Goal: Book appointment/travel/reservation

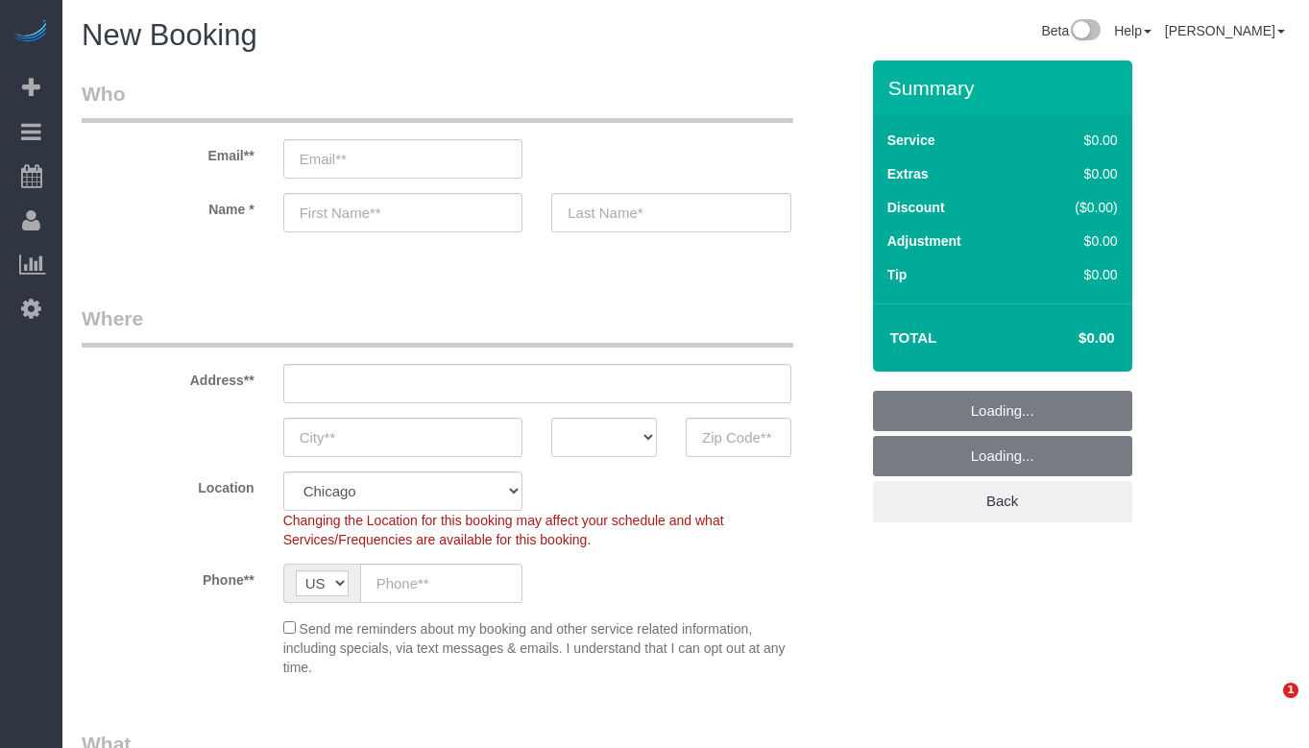
select select "512"
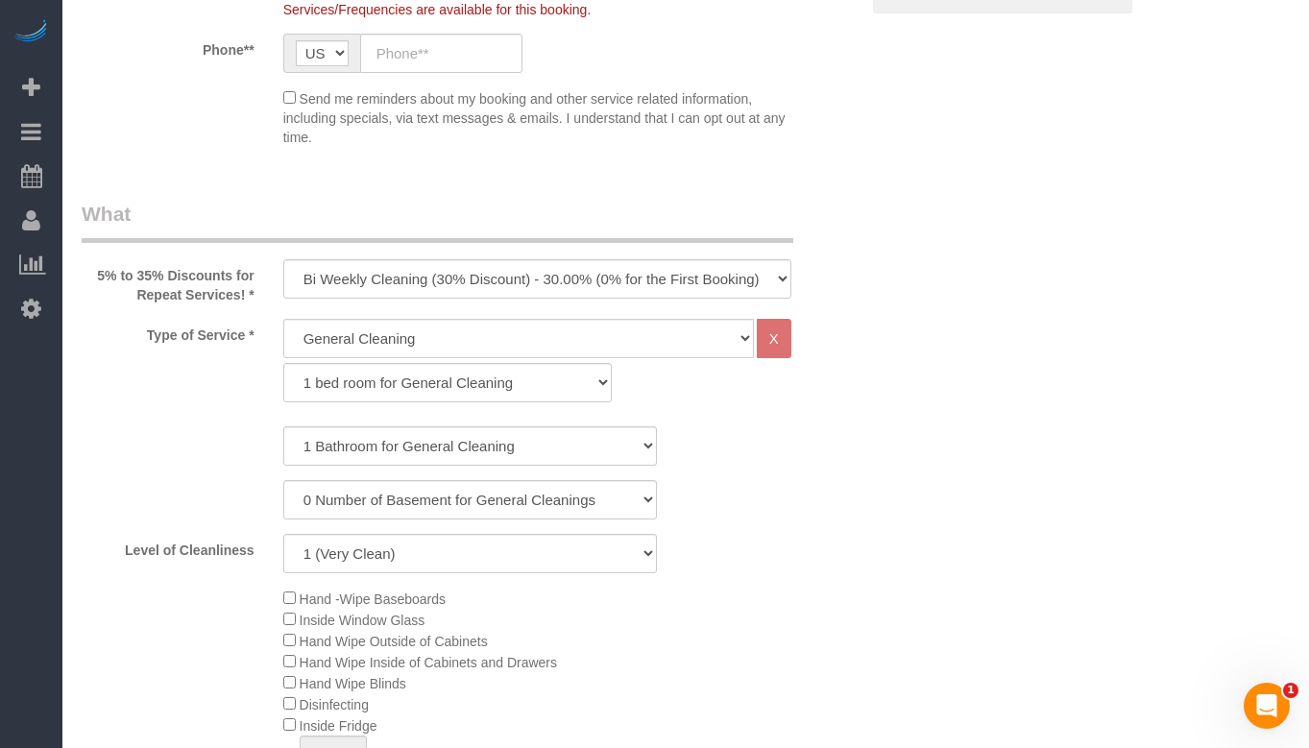
scroll to position [576, 0]
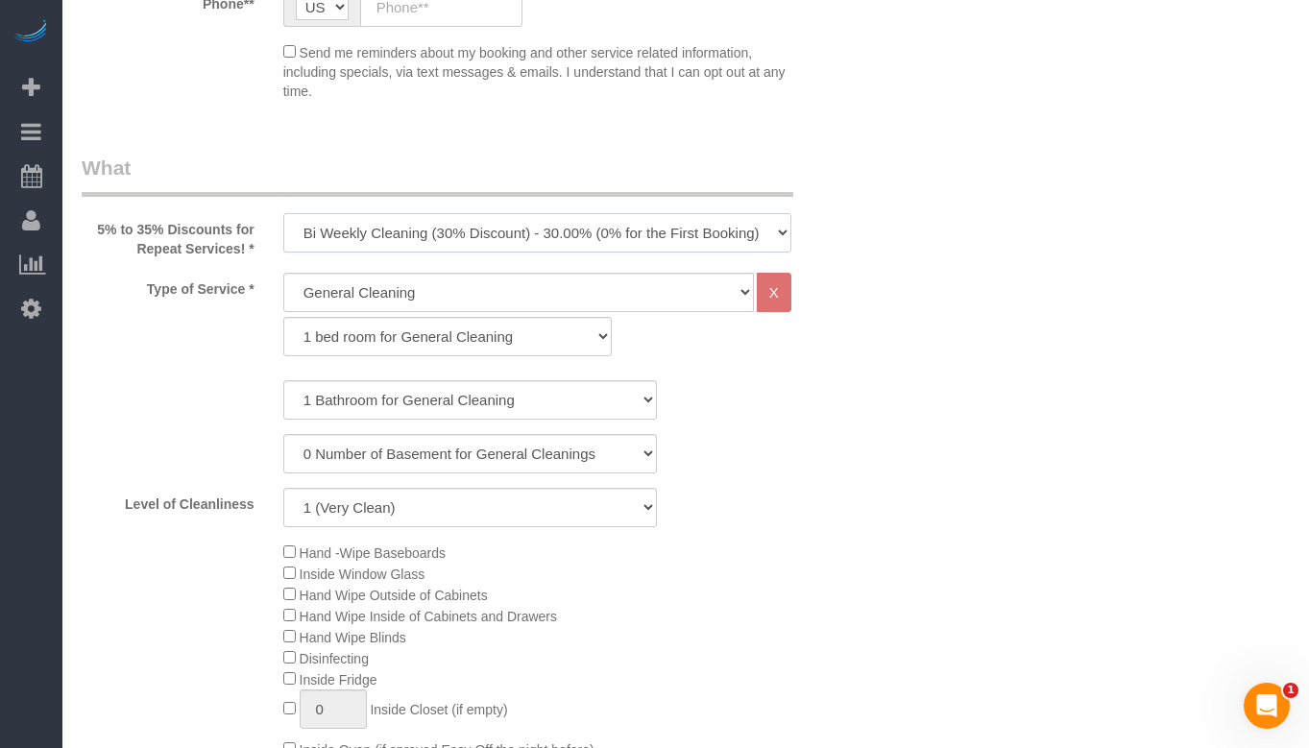
click at [570, 232] on select "One Time Cleaning Weekly Cleaning (35% Discount) - 35.00% (0% for the First Boo…" at bounding box center [537, 232] width 508 height 39
select select "object:923"
click at [283, 213] on select "One Time Cleaning Weekly Cleaning (35% Discount) - 35.00% (0% for the First Boo…" at bounding box center [537, 232] width 508 height 39
click at [547, 298] on select "General Cleaning Deep Cleaning Move-in / Move-out Cleaning COUNTS Cleaning" at bounding box center [518, 292] width 471 height 39
select select "514"
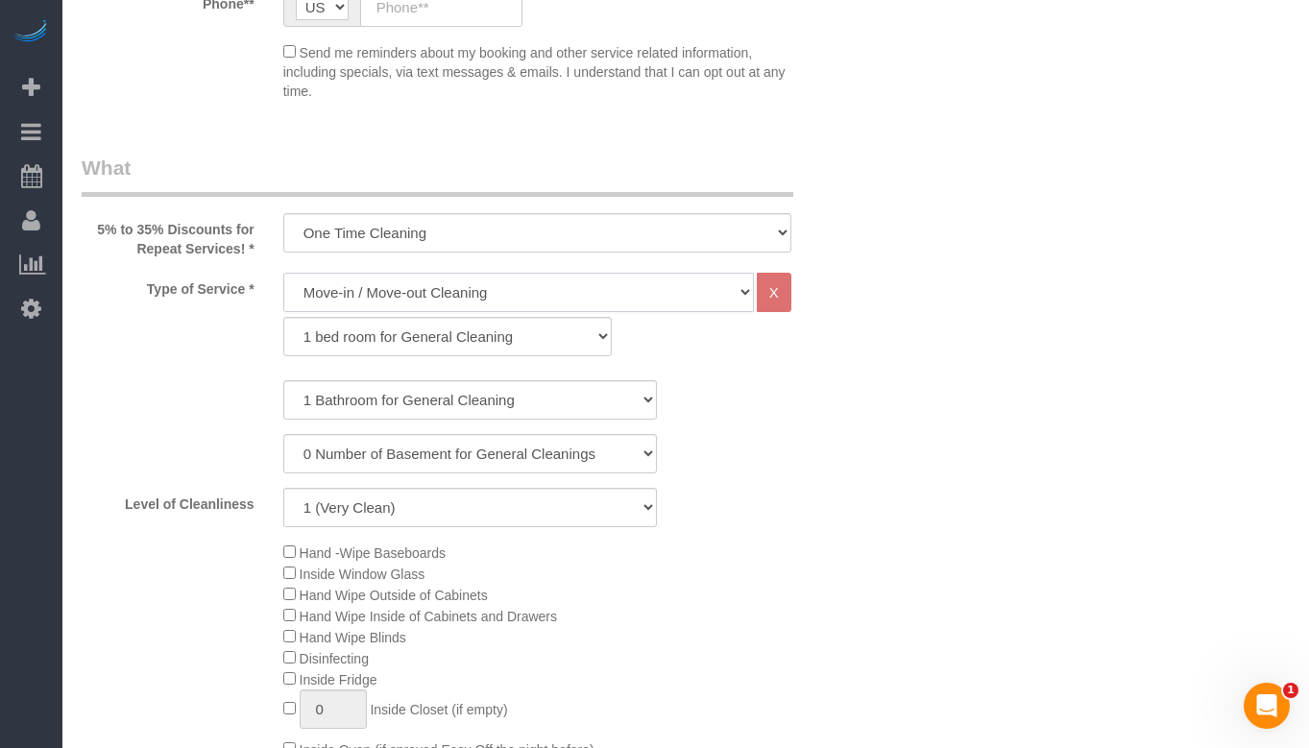
click at [283, 273] on select "General Cleaning Deep Cleaning Move-in / Move-out Cleaning COUNTS Cleaning" at bounding box center [518, 292] width 471 height 39
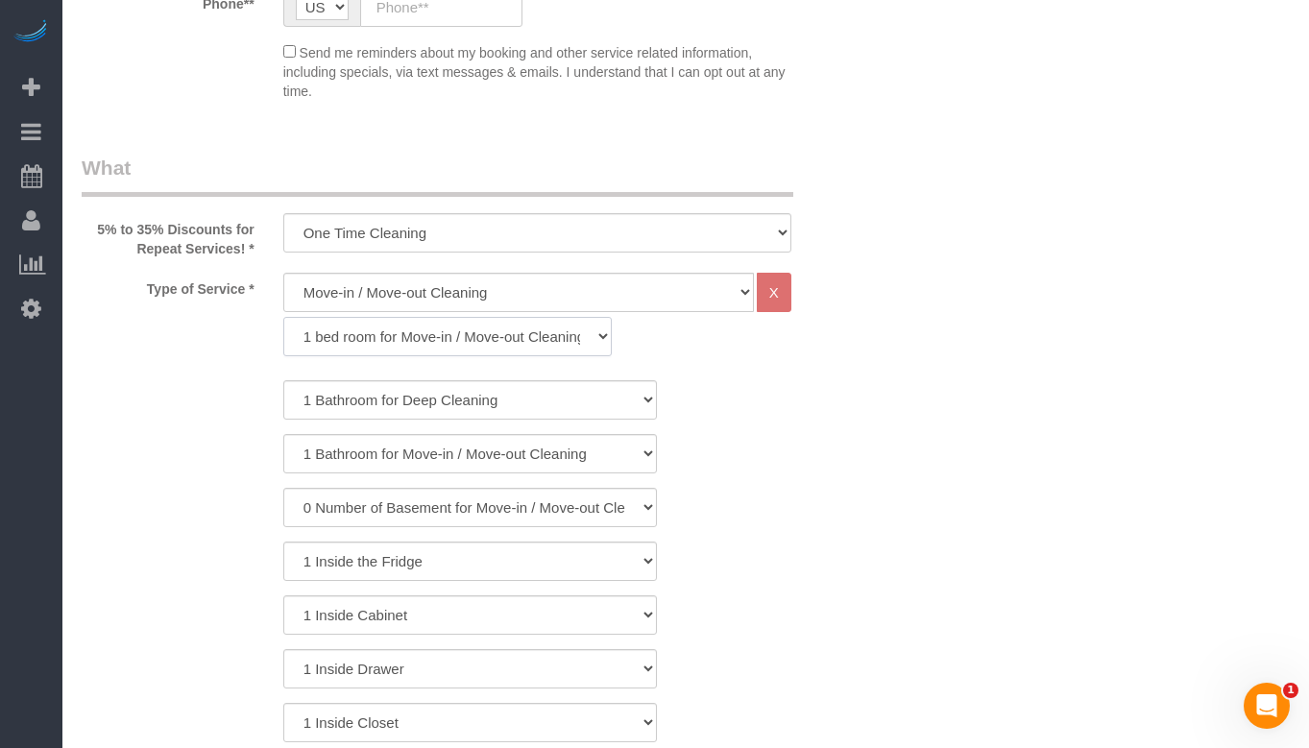
click at [501, 341] on select "1 bed room for Move-in / Move-out Cleaning (full scale) 2 bed room for Move-in …" at bounding box center [447, 336] width 329 height 39
select select "297"
click at [283, 317] on select "1 bed room for Move-in / Move-out Cleaning (full scale) 2 bed room for Move-in …" at bounding box center [447, 336] width 329 height 39
click at [499, 400] on select "1 Bathroom for Move-in / Move-out Cleaning 2 Bathroom for Move-in / Move-out Cl…" at bounding box center [470, 399] width 374 height 39
select select "2"
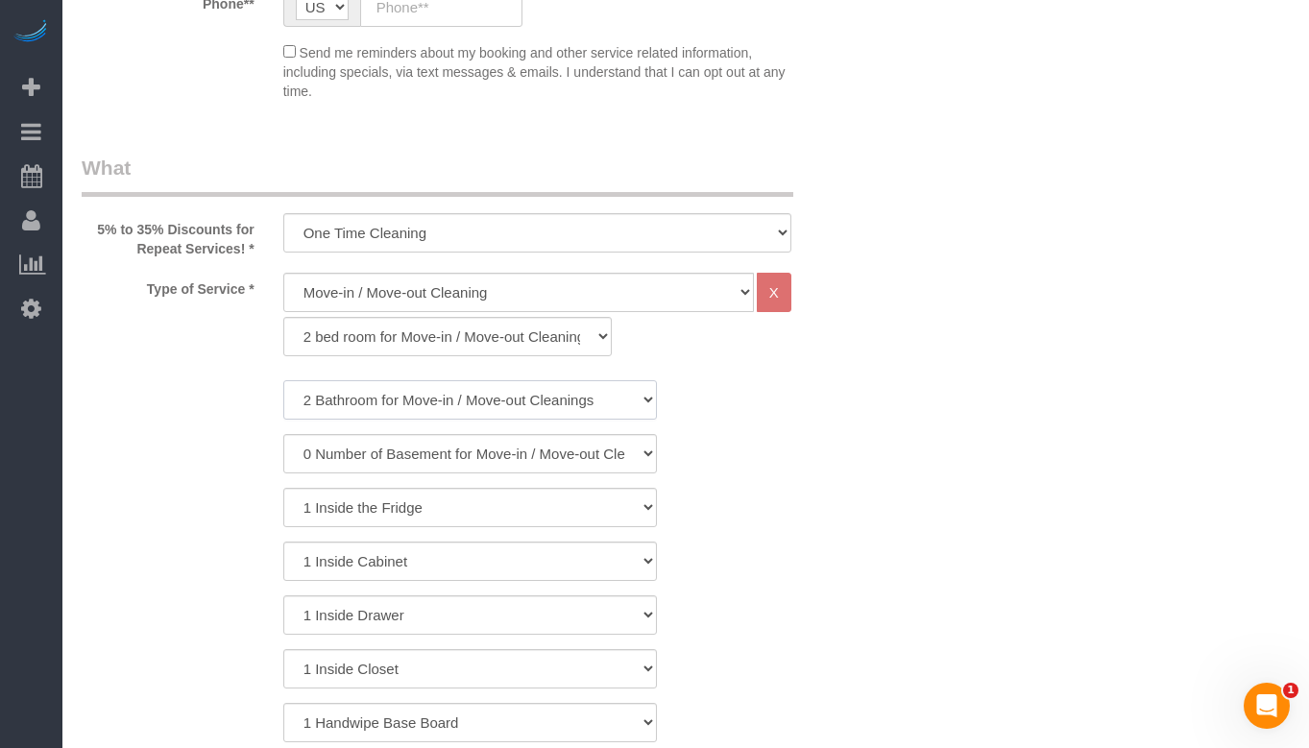
click at [283, 380] on select "1 Bathroom for Move-in / Move-out Cleaning 2 Bathroom for Move-in / Move-out Cl…" at bounding box center [470, 399] width 374 height 39
click at [837, 412] on div "1 Bathroom for Move-in / Move-out Cleaning 2 Bathroom for Move-in / Move-out Cl…" at bounding box center [470, 399] width 806 height 39
click at [623, 399] on select "1 Bathroom for Move-in / Move-out Cleaning 2 Bathroom for Move-in / Move-out Cl…" at bounding box center [470, 399] width 374 height 39
click at [518, 341] on select "1 bed room for Move-in / Move-out Cleaning (full scale) 2 bed room for Move-in …" at bounding box center [447, 336] width 329 height 39
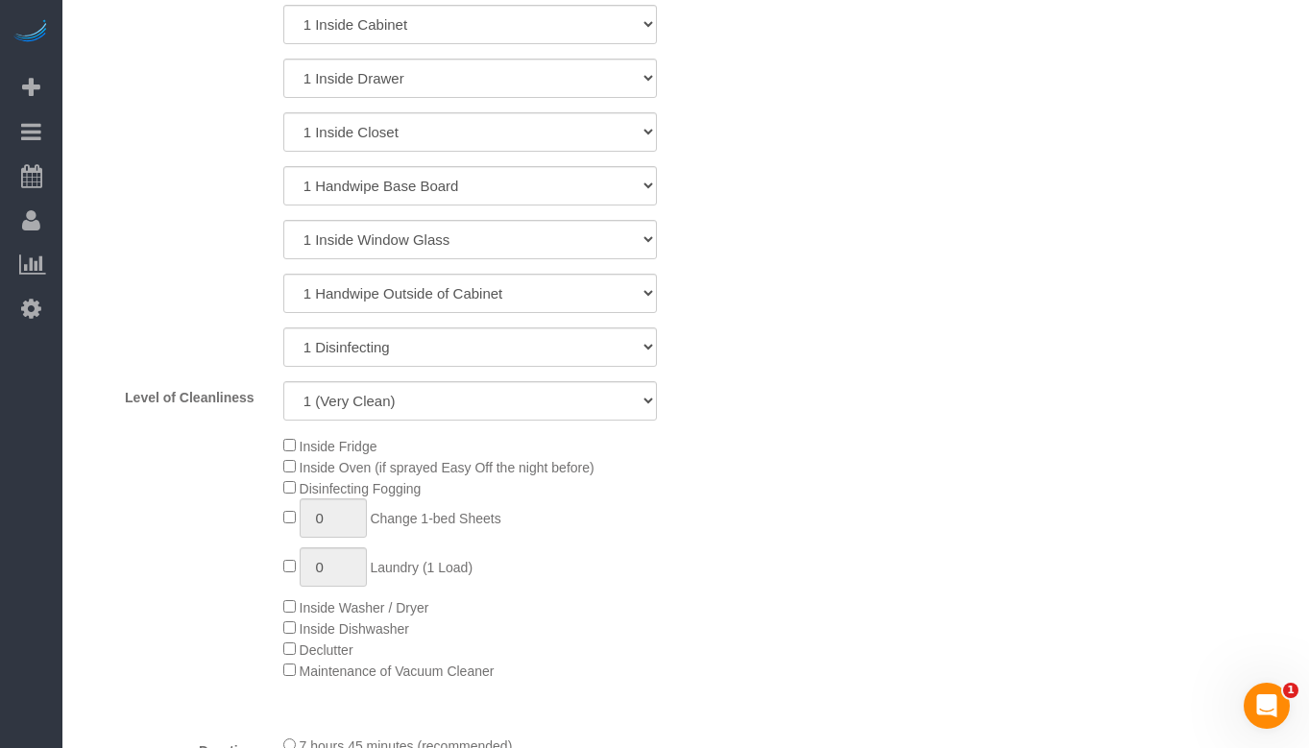
scroll to position [1152, 0]
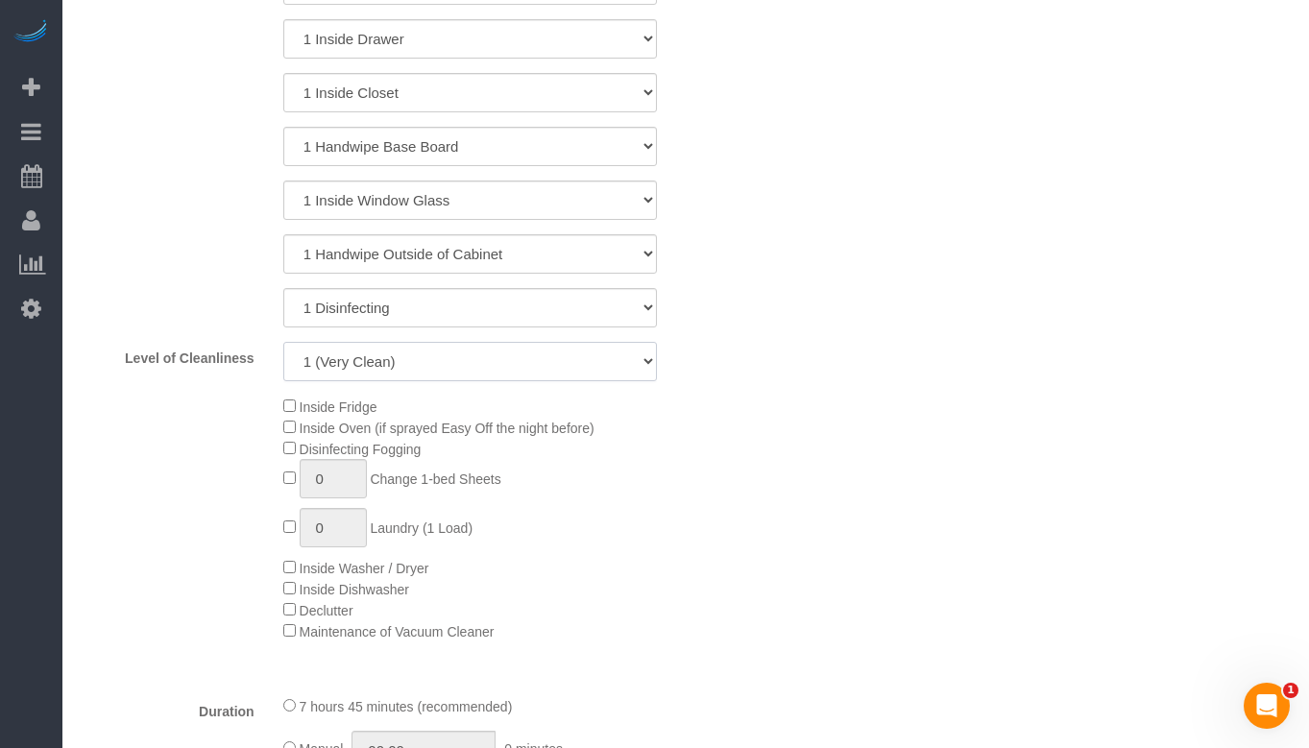
click at [585, 351] on select "1 (Very Clean) 2 3 4 5 (Average Condition) 6 7 8 9 10 (Extremely Dirty)" at bounding box center [470, 361] width 374 height 39
select select "5"
click at [283, 342] on select "1 (Very Clean) 2 3 4 5 (Average Condition) 6 7 8 9 10 (Extremely Dirty)" at bounding box center [470, 361] width 374 height 39
click at [794, 412] on div "Inside Fridge Inside Oven (if sprayed Easy Off the night before) Disinfecting F…" at bounding box center [571, 519] width 604 height 246
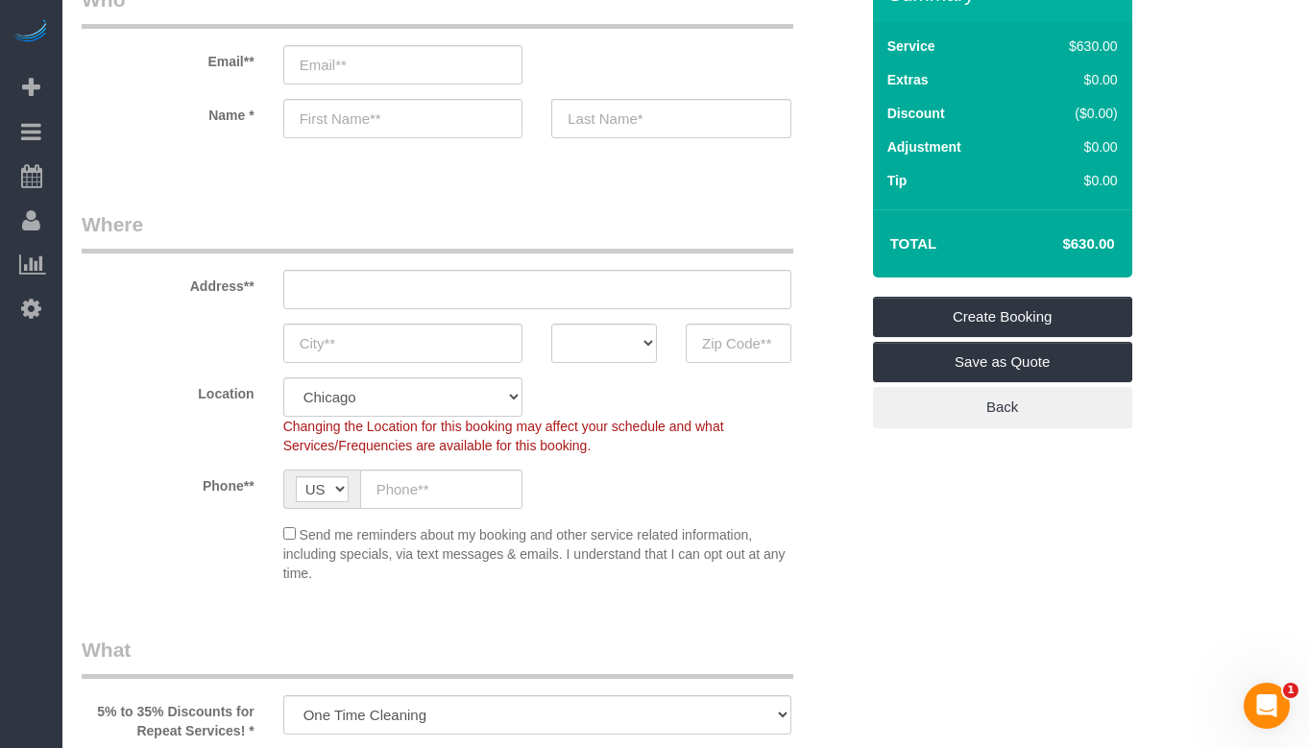
scroll to position [0, 0]
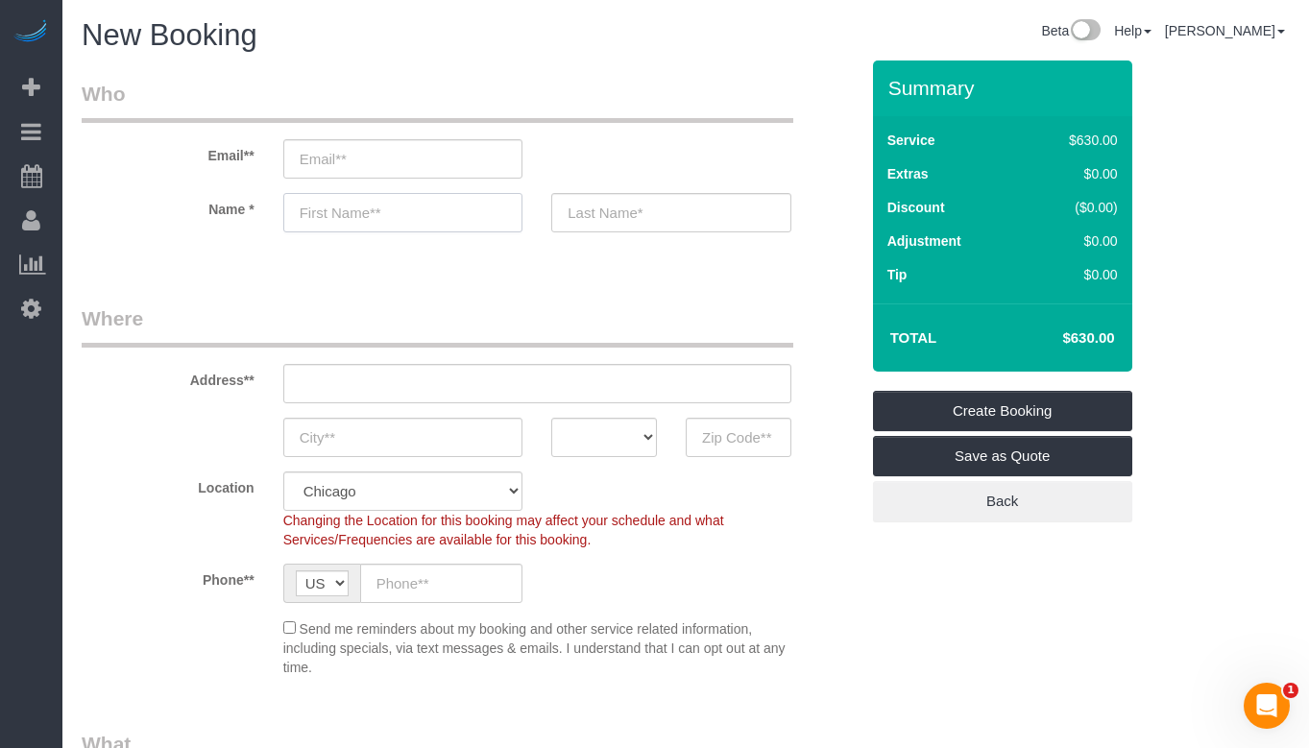
click at [348, 216] on input "text" at bounding box center [403, 212] width 240 height 39
type input "E"
type input "Aby Tc"
click at [380, 164] on input "email" at bounding box center [403, 158] width 240 height 39
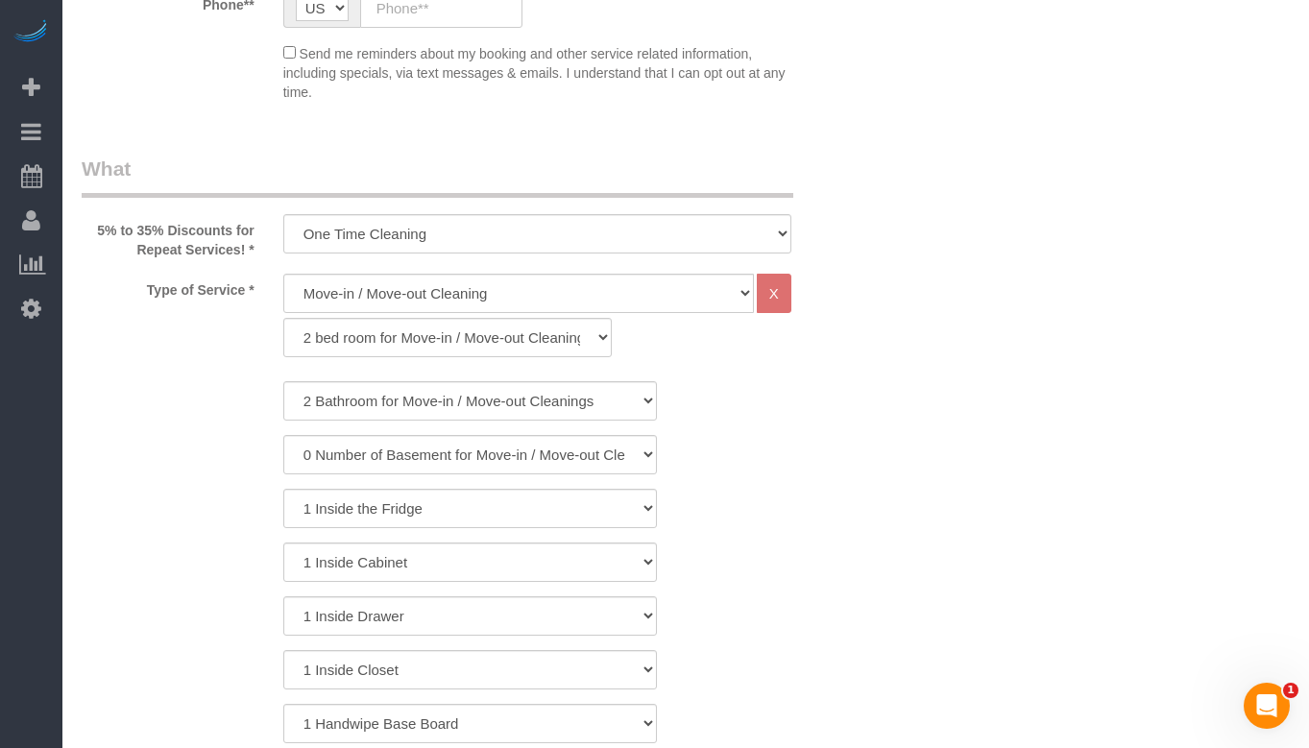
scroll to position [576, 0]
type input "aby."
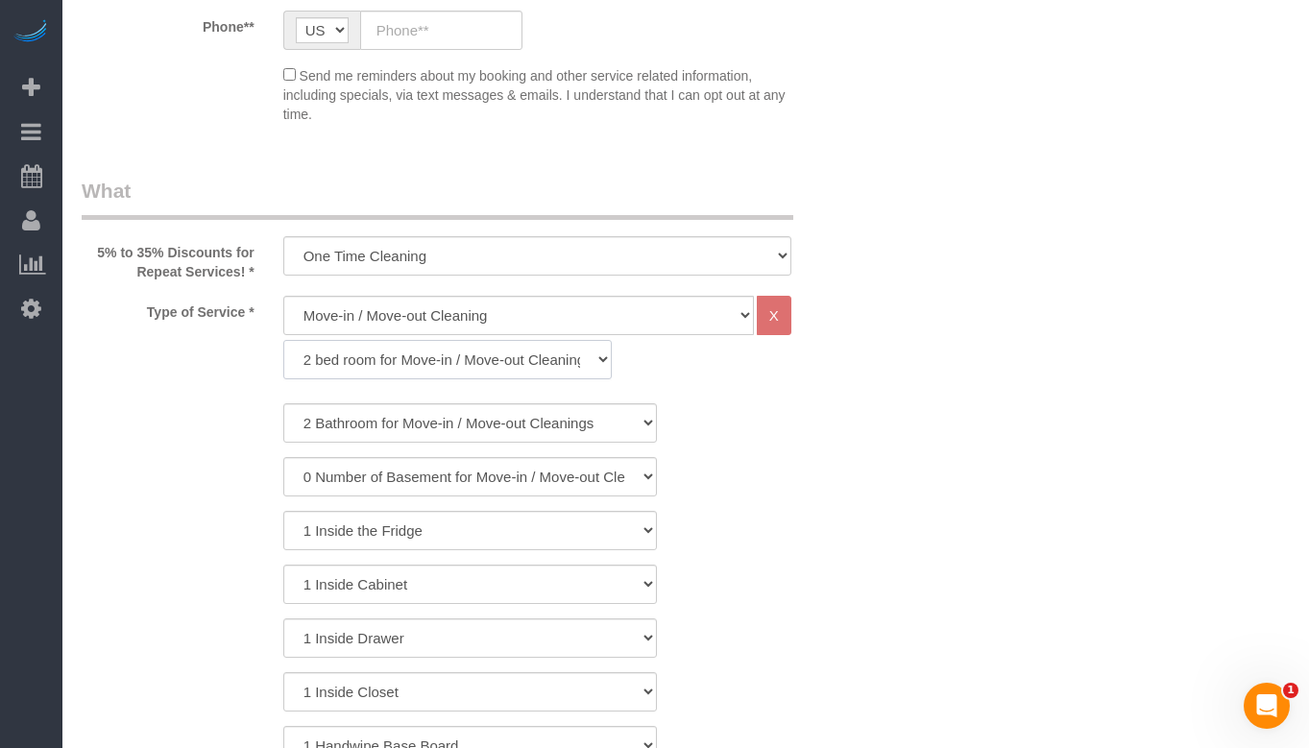
scroll to position [599, 0]
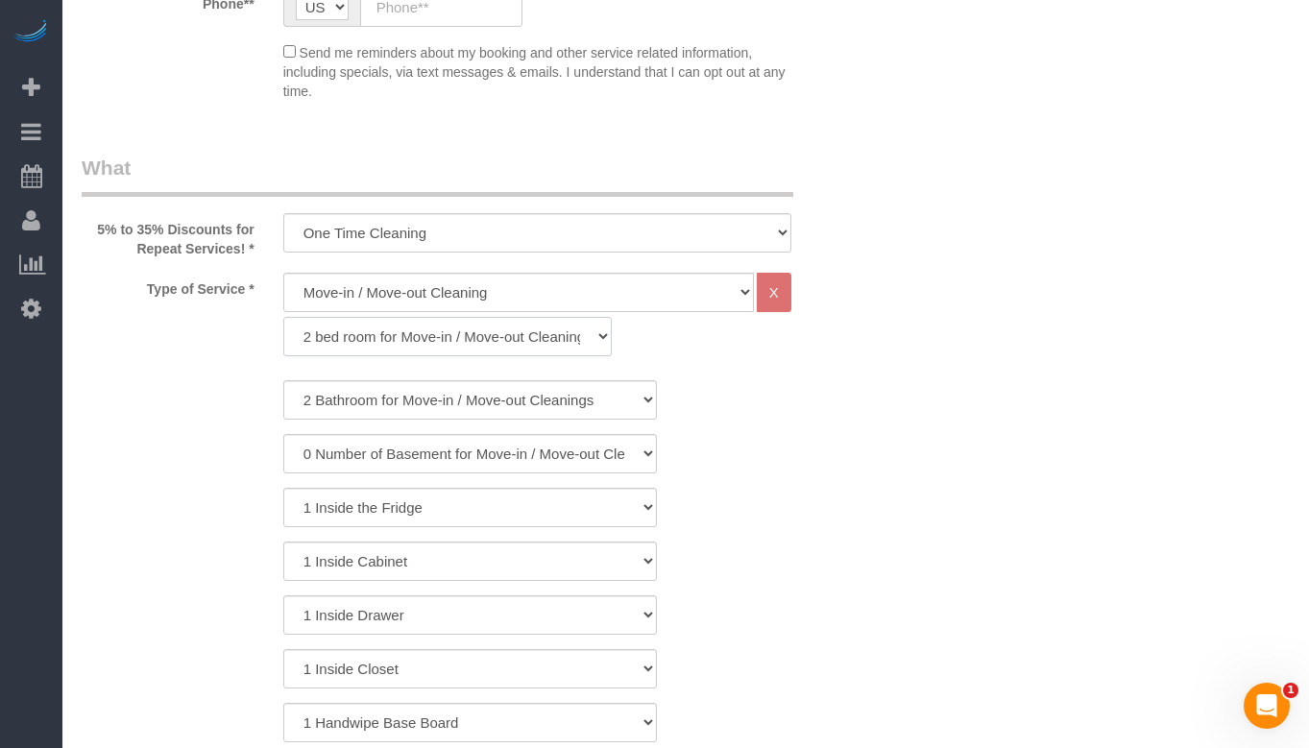
click at [568, 343] on select "1 bed room for Move-in / Move-out Cleaning (full scale) 2 bed room for Move-in …" at bounding box center [447, 336] width 329 height 39
select select "319"
click at [283, 317] on select "1 bed room for Move-in / Move-out Cleaning (full scale) 2 bed room for Move-in …" at bounding box center [447, 336] width 329 height 39
select select "5"
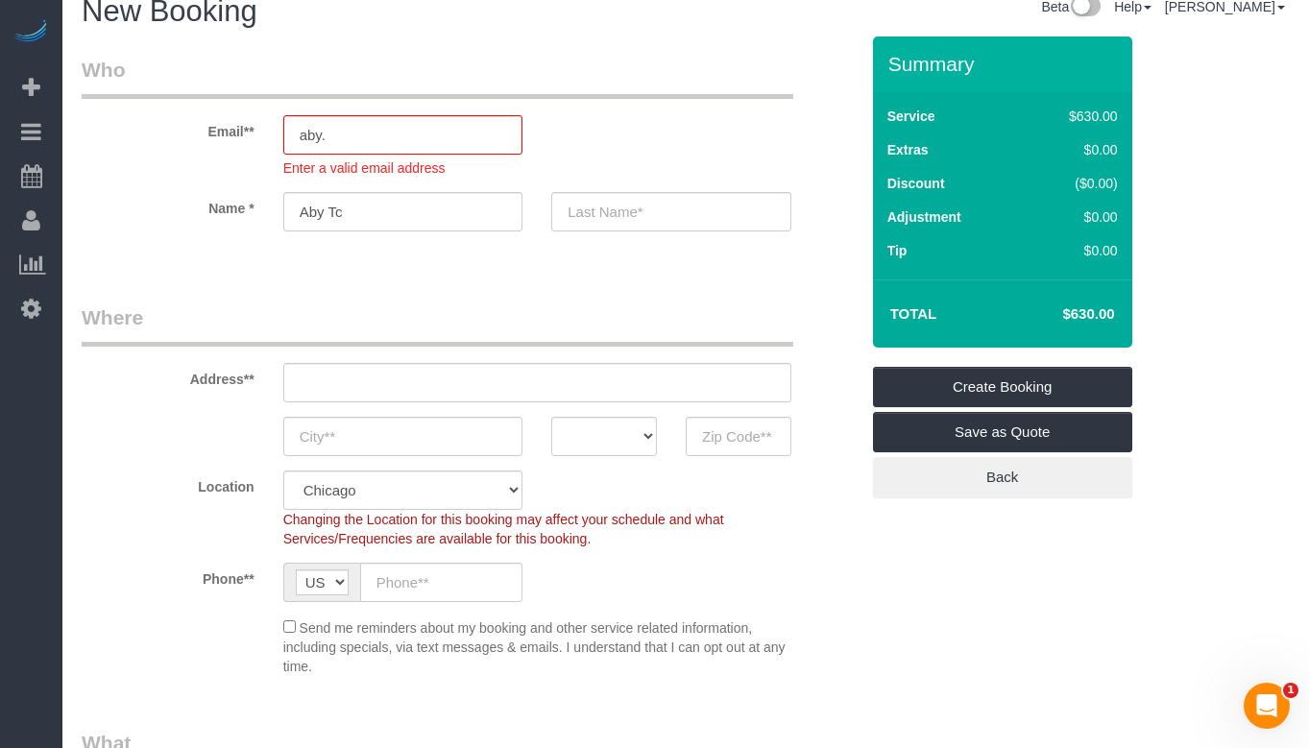
scroll to position [23, 0]
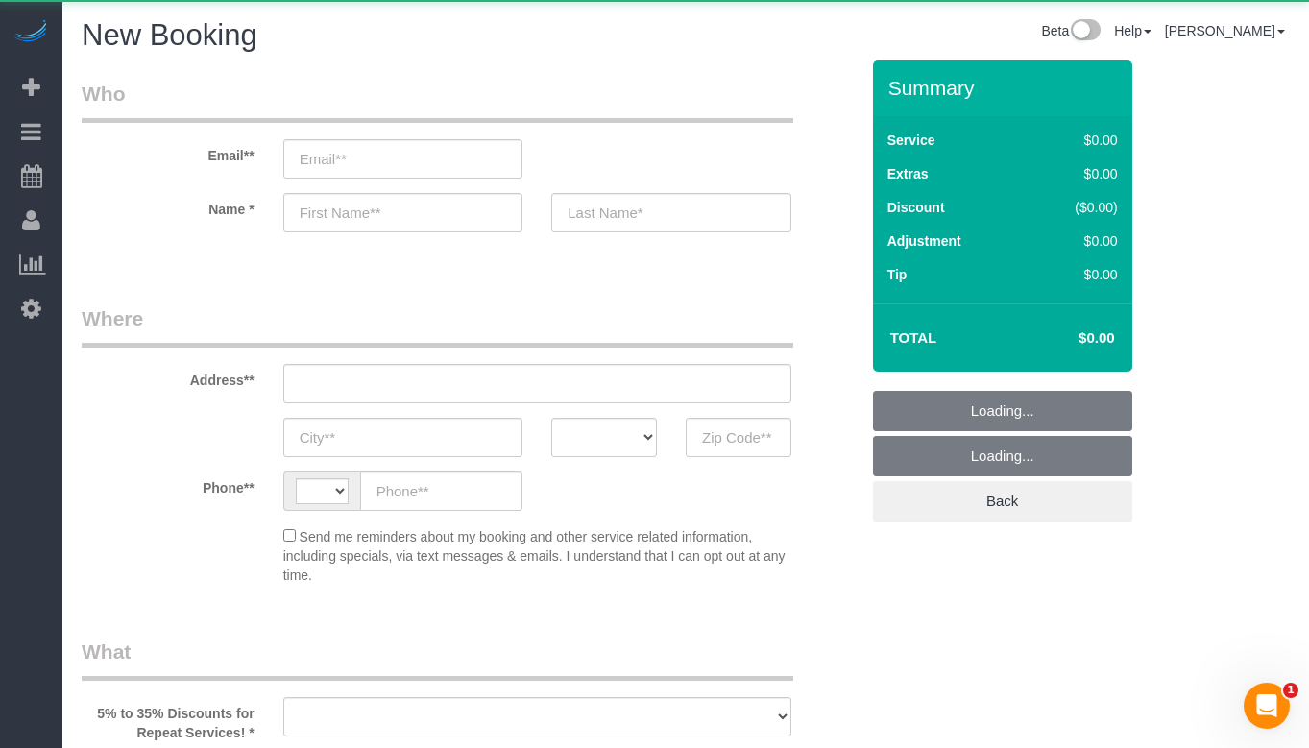
select select "string:[GEOGRAPHIC_DATA]"
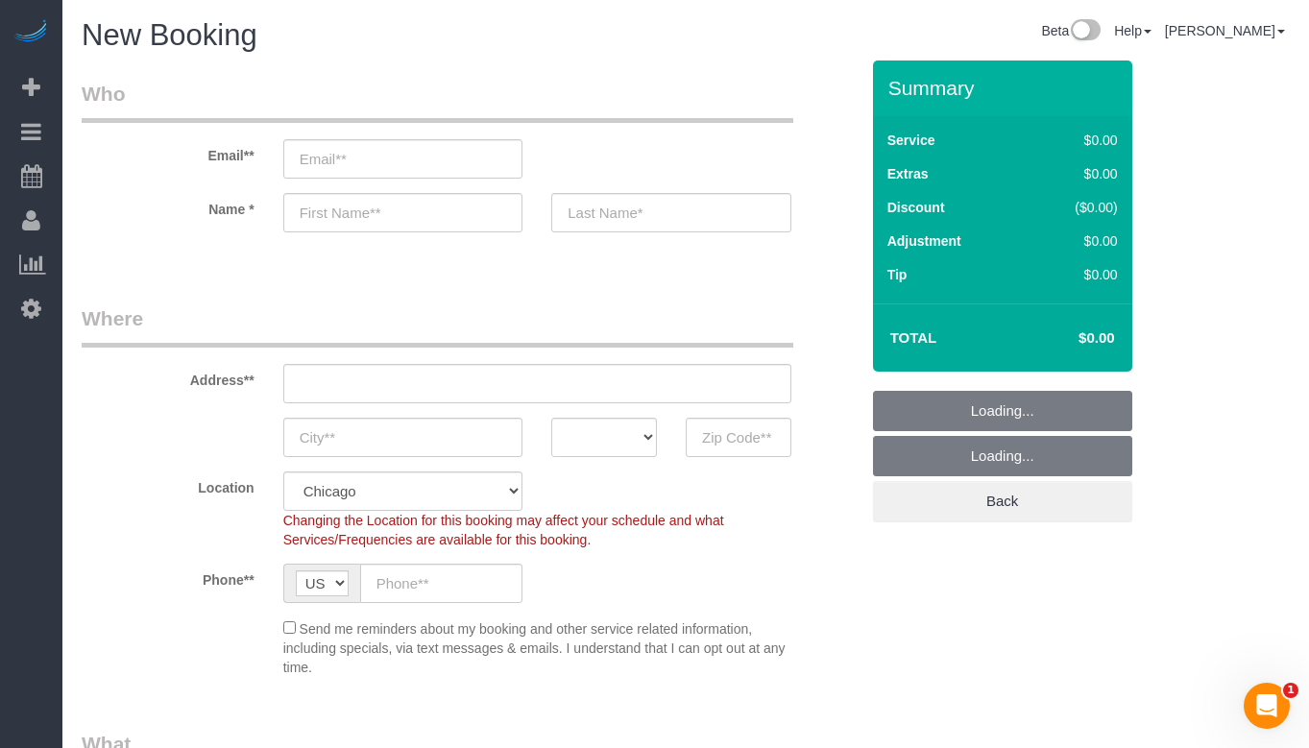
select select "object:868"
select select "512"
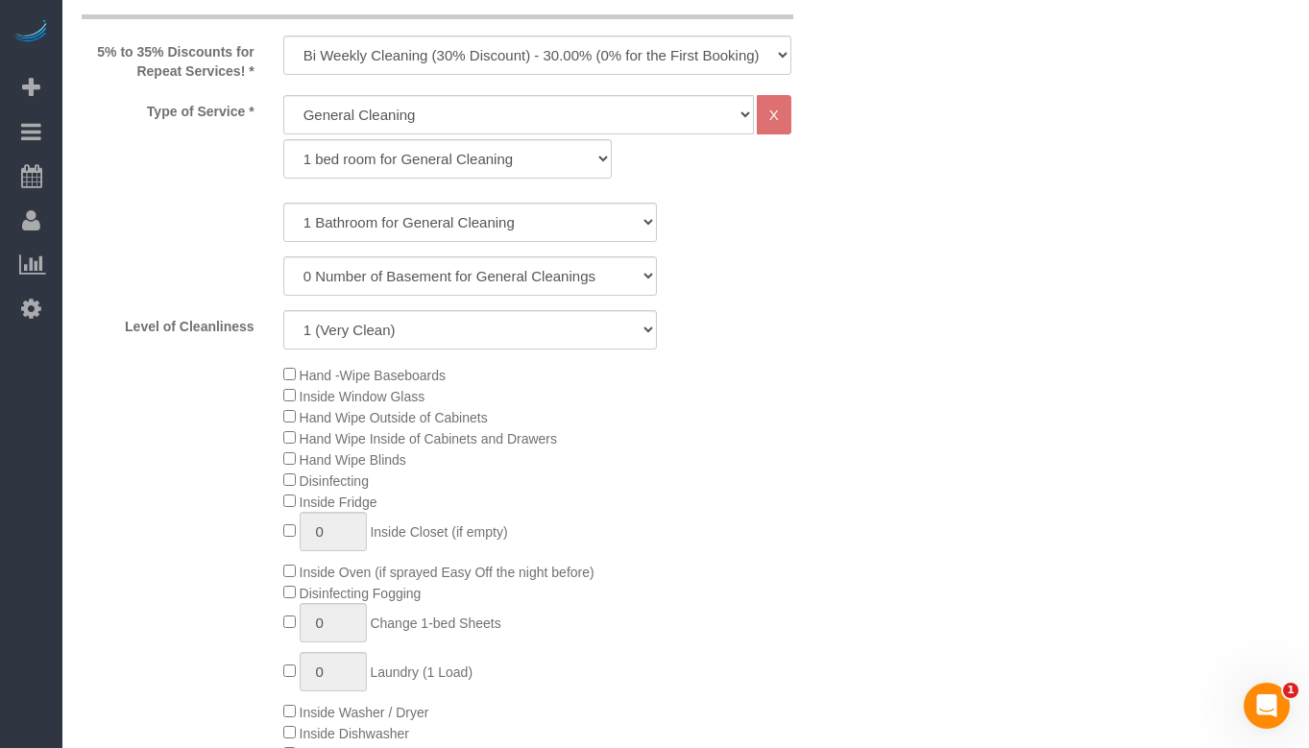
scroll to position [768, 0]
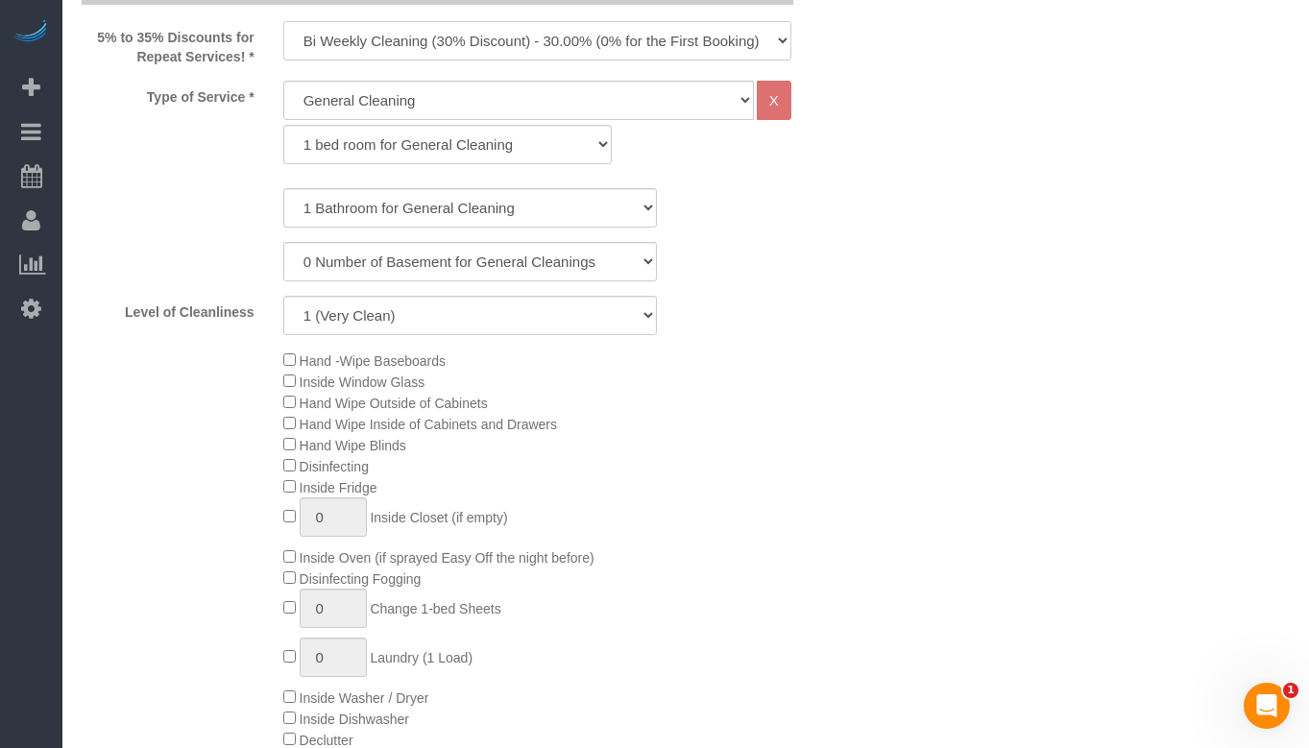
click at [617, 42] on select "One Time Cleaning Weekly Cleaning (35% Discount) - 35.00% (0% for the First Boo…" at bounding box center [537, 40] width 508 height 39
select select "object:869"
click at [283, 21] on select "One Time Cleaning Weekly Cleaning (35% Discount) - 35.00% (0% for the First Boo…" at bounding box center [537, 40] width 508 height 39
click at [521, 110] on select "General Cleaning Deep Cleaning Move-in / Move-out Cleaning COUNTS Cleaning" at bounding box center [518, 100] width 471 height 39
select select "514"
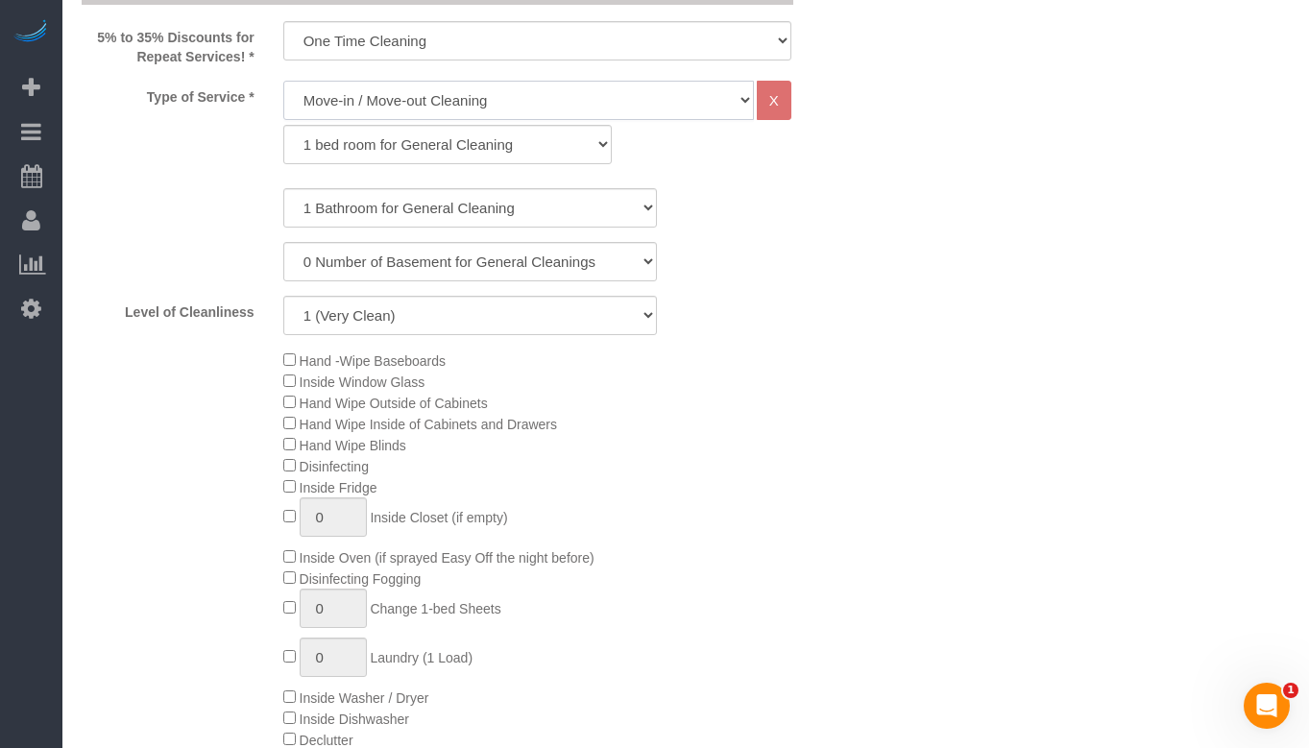
click at [283, 81] on select "General Cleaning Deep Cleaning Move-in / Move-out Cleaning COUNTS Cleaning" at bounding box center [518, 100] width 471 height 39
select select "296"
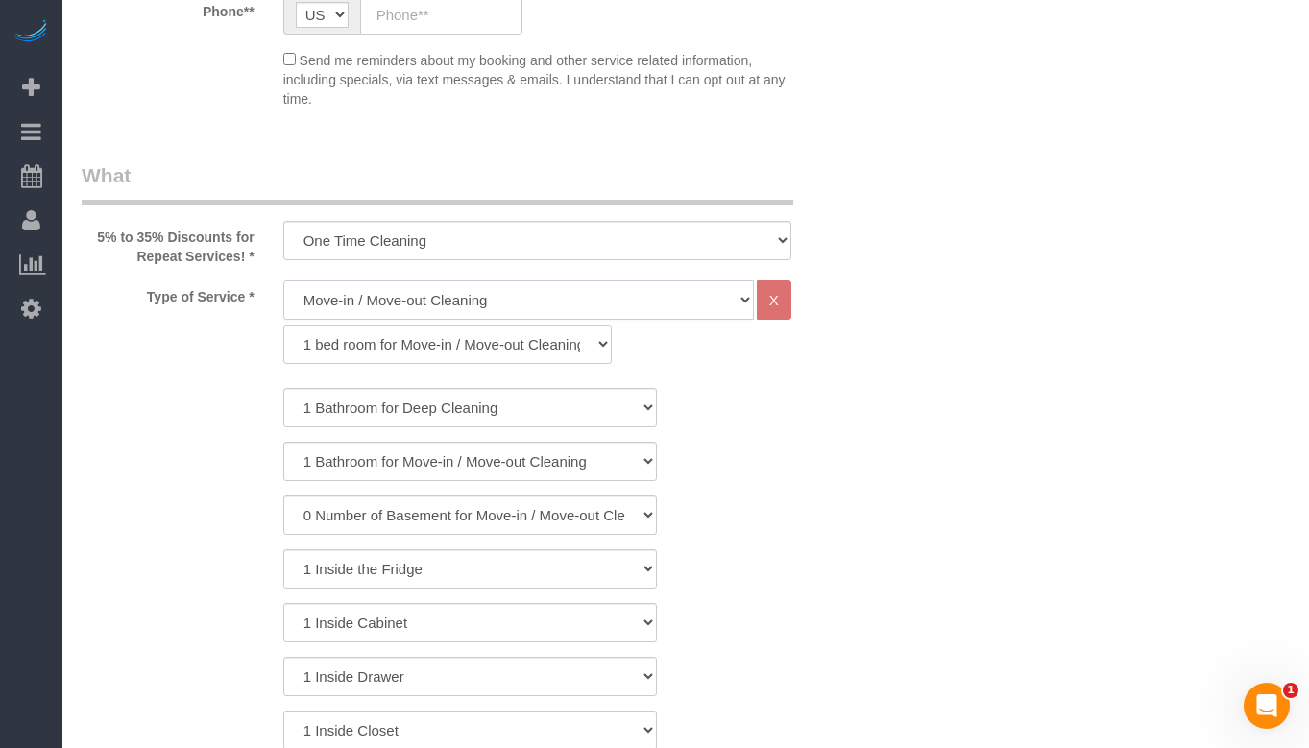
scroll to position [672, 0]
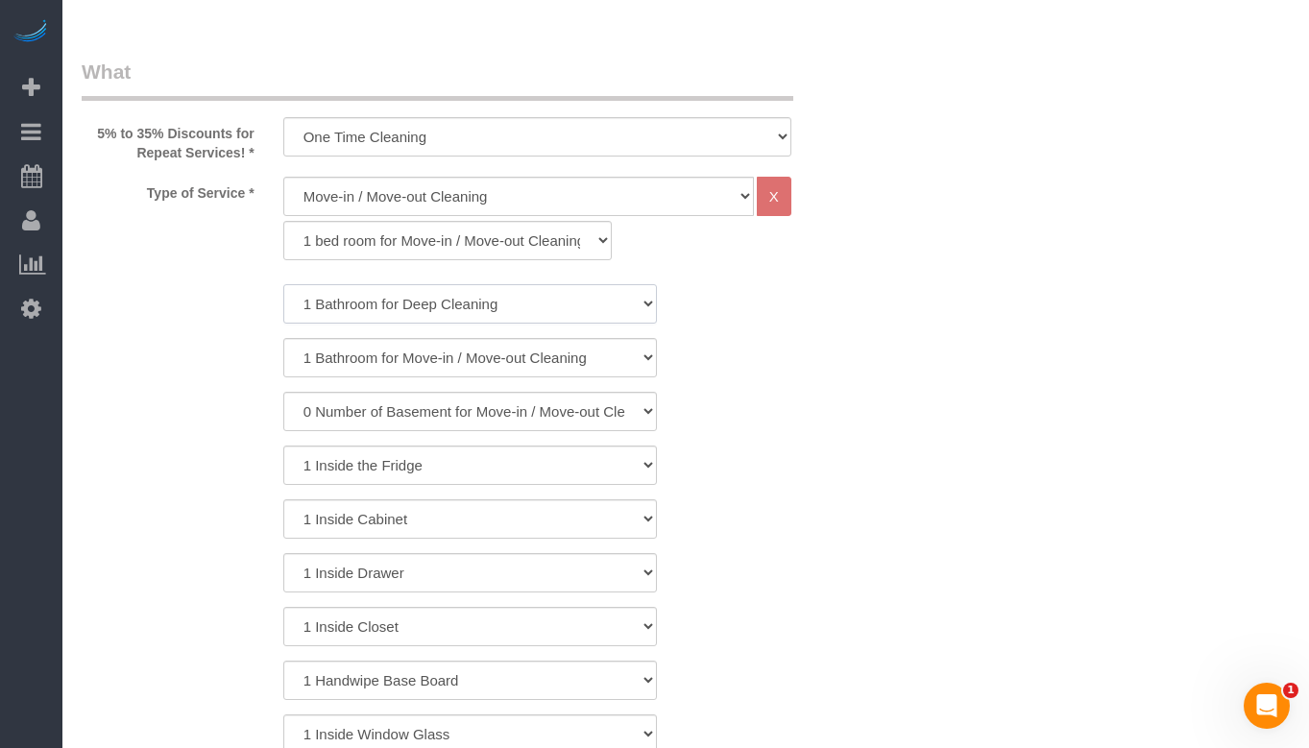
click at [447, 314] on select "1 Bathroom for Deep Cleaning 2 Bathroom for Deep Cleanings 3 Bathroom for Deep …" at bounding box center [470, 303] width 374 height 39
select select "2"
click at [283, 284] on select "1 Bathroom for Deep Cleaning 2 Bathroom for Deep Cleanings 3 Bathroom for Deep …" at bounding box center [470, 303] width 374 height 39
click at [451, 361] on select "1 Bathroom for Move-in / Move-out Cleaning 2 Bathroom for Move-in / Move-out Cl…" at bounding box center [470, 357] width 374 height 39
select select "2"
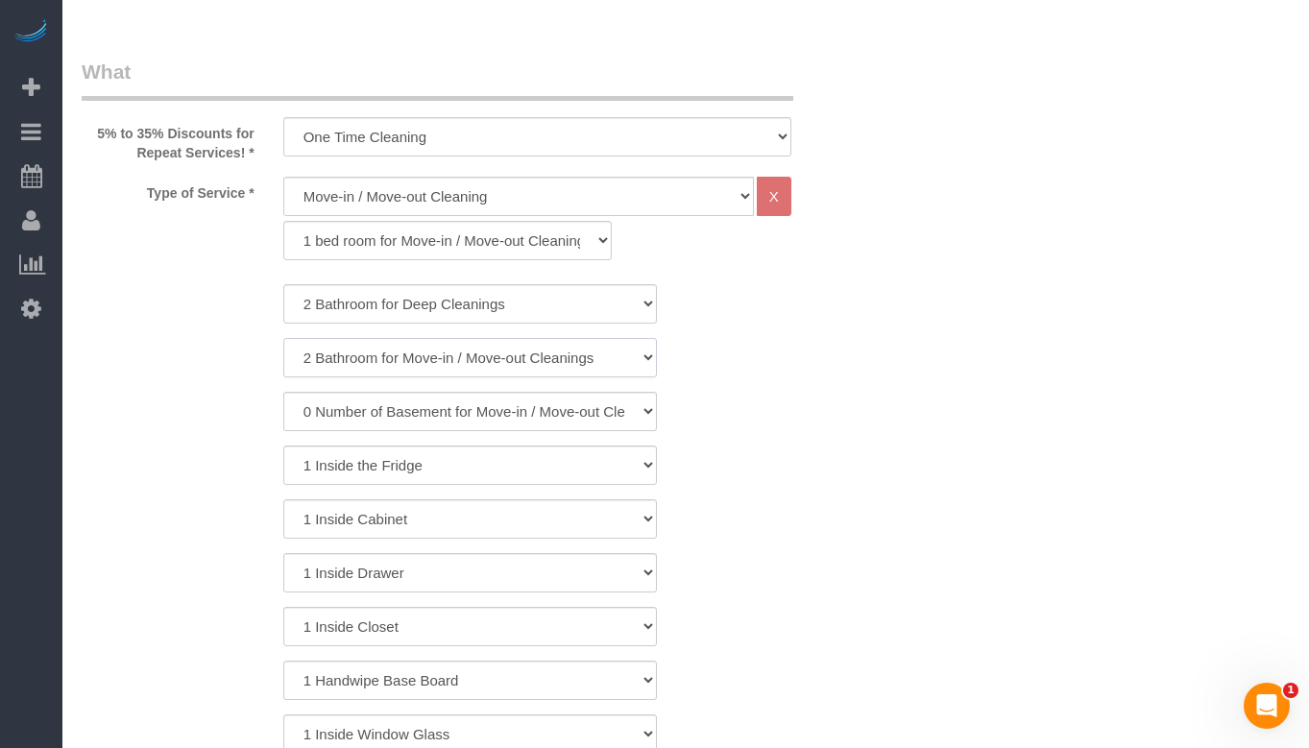
click at [283, 338] on select "1 Bathroom for Move-in / Move-out Cleaning 2 Bathroom for Move-in / Move-out Cl…" at bounding box center [470, 357] width 374 height 39
click at [475, 412] on select "0 Number of Basement for Move-in / Move-out Cleanings 1 Number of Basement for …" at bounding box center [470, 411] width 374 height 39
click at [475, 417] on select "0 Number of Basement for Move-in / Move-out Cleanings 1 Number of Basement for …" at bounding box center [470, 411] width 374 height 39
click at [477, 458] on select "1 Inside the Fridge" at bounding box center [470, 465] width 374 height 39
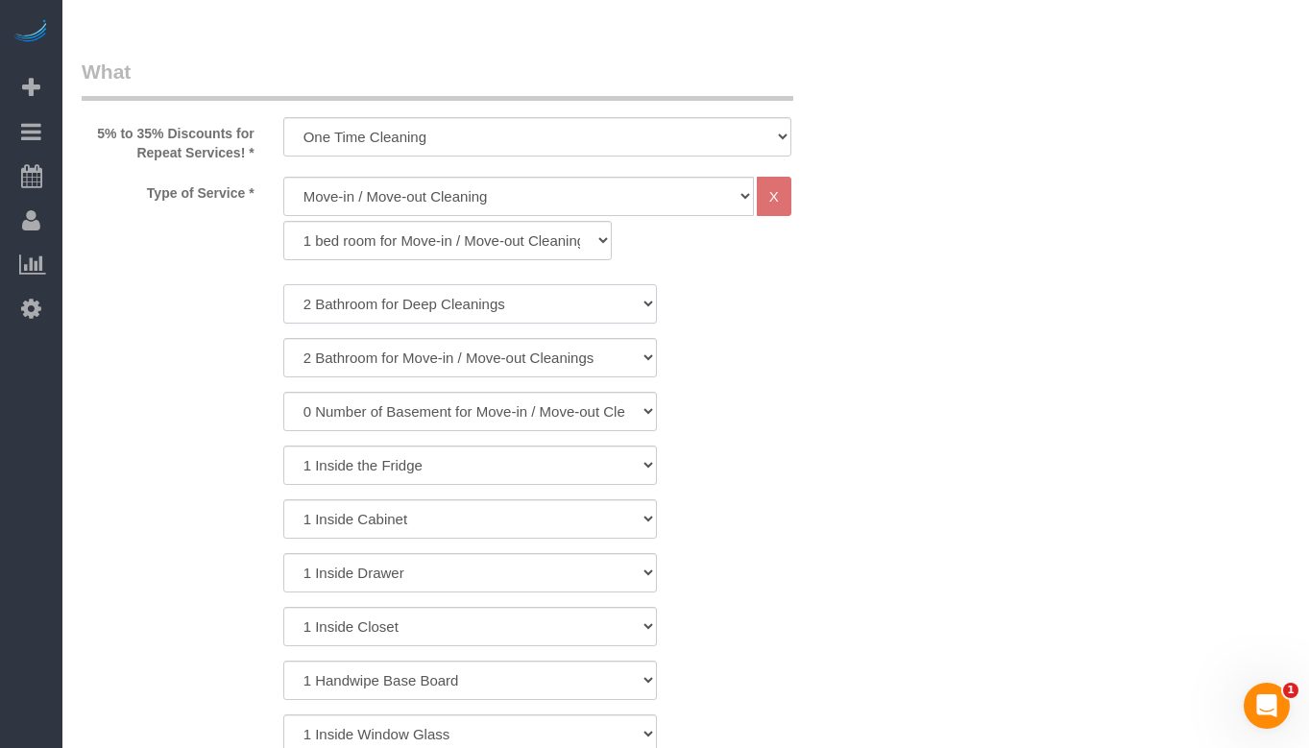
click at [505, 310] on select "1 Bathroom for Deep Cleaning 2 Bathroom for Deep Cleanings 3 Bathroom for Deep …" at bounding box center [470, 303] width 374 height 39
click at [283, 284] on select "1 Bathroom for Deep Cleaning 2 Bathroom for Deep Cleanings 3 Bathroom for Deep …" at bounding box center [470, 303] width 374 height 39
click at [517, 248] on select "1 bed room for Move-in / Move-out Cleaning (full scale) 2 bed room for Move-in …" at bounding box center [447, 240] width 329 height 39
click at [283, 221] on select "1 bed room for Move-in / Move-out Cleaning (full scale) 2 bed room for Move-in …" at bounding box center [447, 240] width 329 height 39
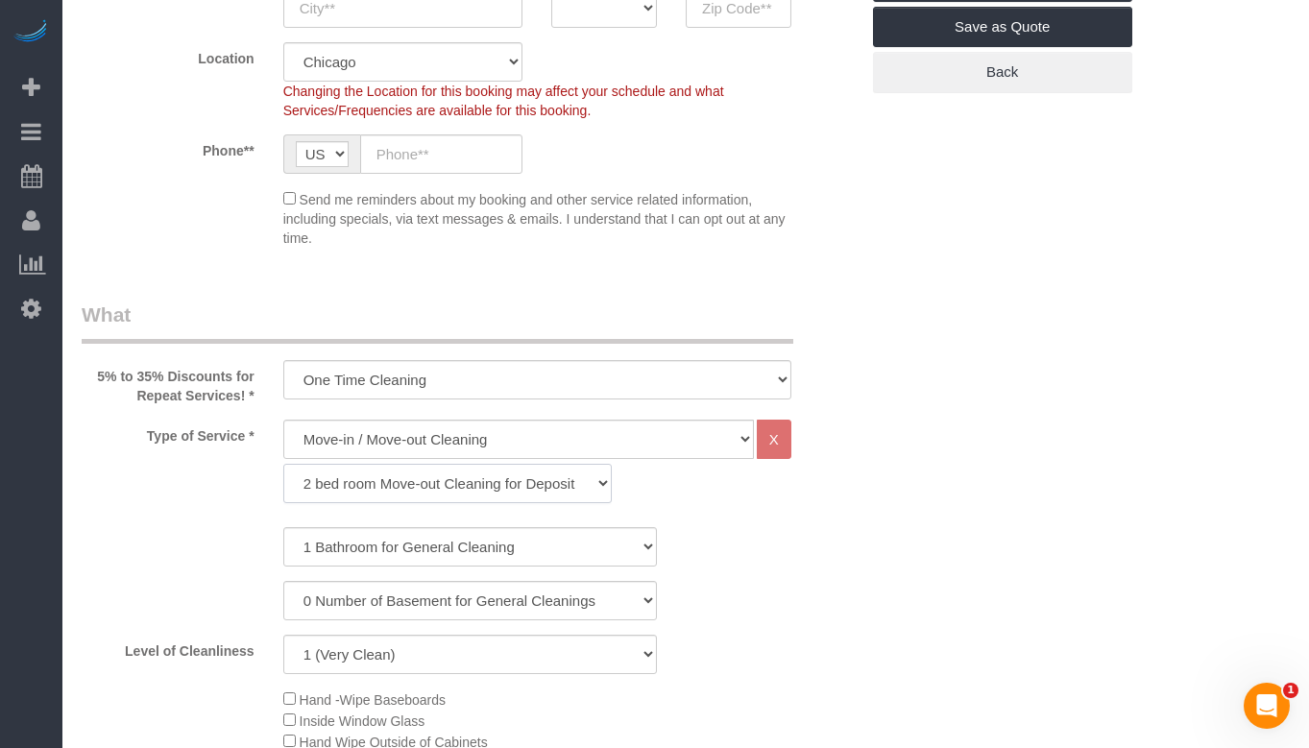
scroll to position [576, 0]
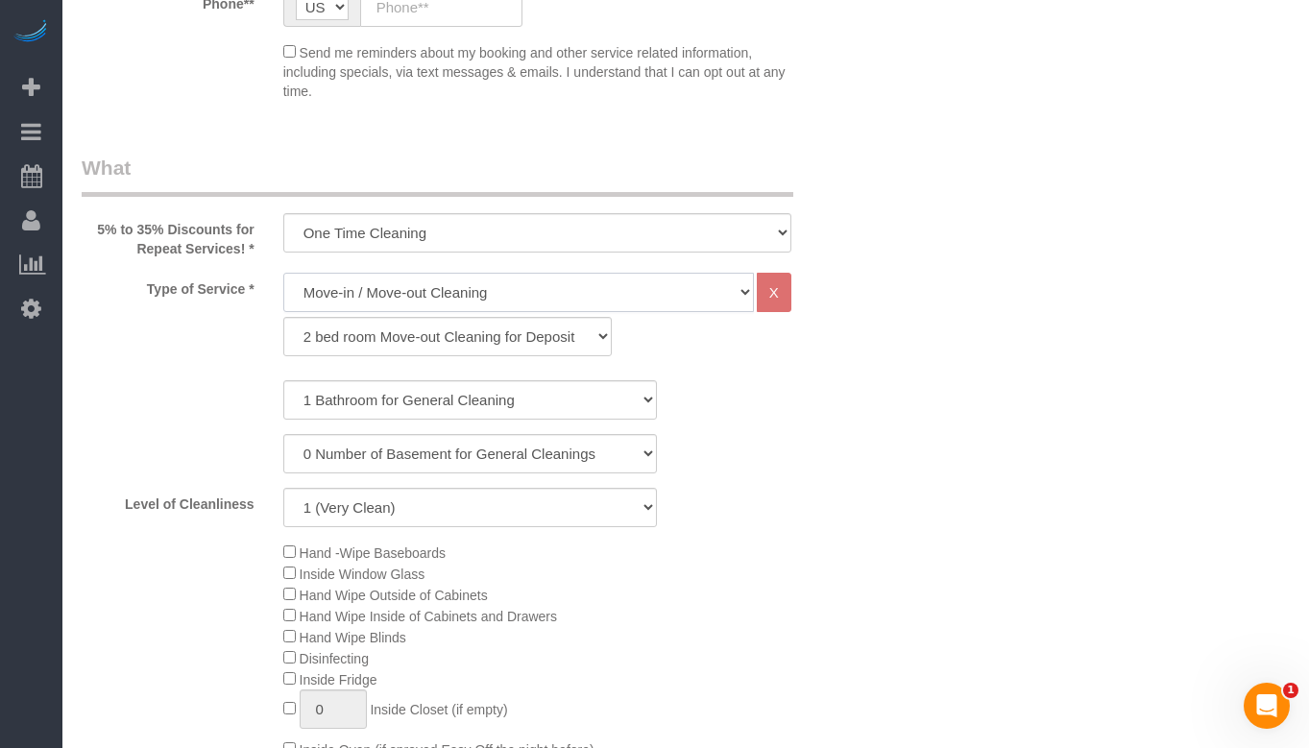
click at [570, 299] on select "General Cleaning Deep Cleaning Move-in / Move-out Cleaning COUNTS Cleaning" at bounding box center [518, 292] width 471 height 39
click at [478, 343] on select "1 bed room for Move-in / Move-out Cleaning (full scale) 2 bed room for Move-in …" at bounding box center [447, 336] width 329 height 39
select select "297"
click at [283, 317] on select "1 bed room for Move-in / Move-out Cleaning (full scale) 2 bed room for Move-in …" at bounding box center [447, 336] width 329 height 39
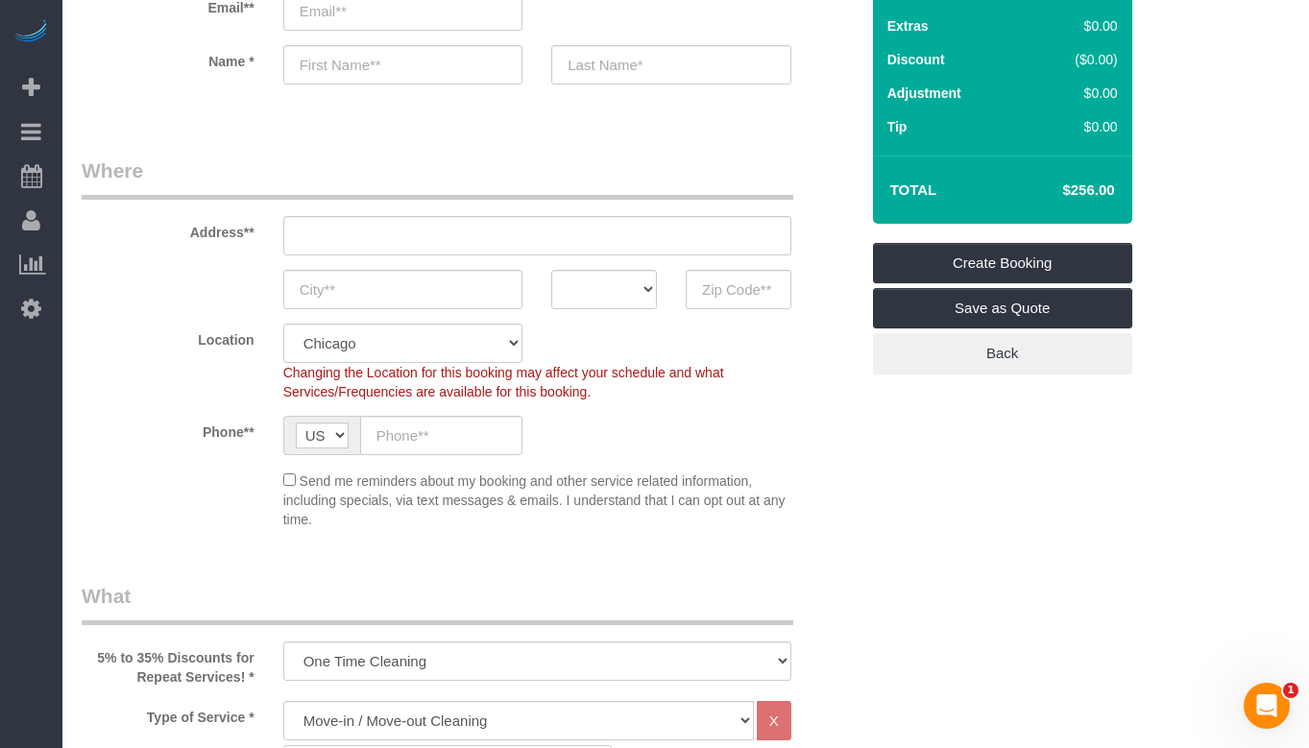
scroll to position [96, 0]
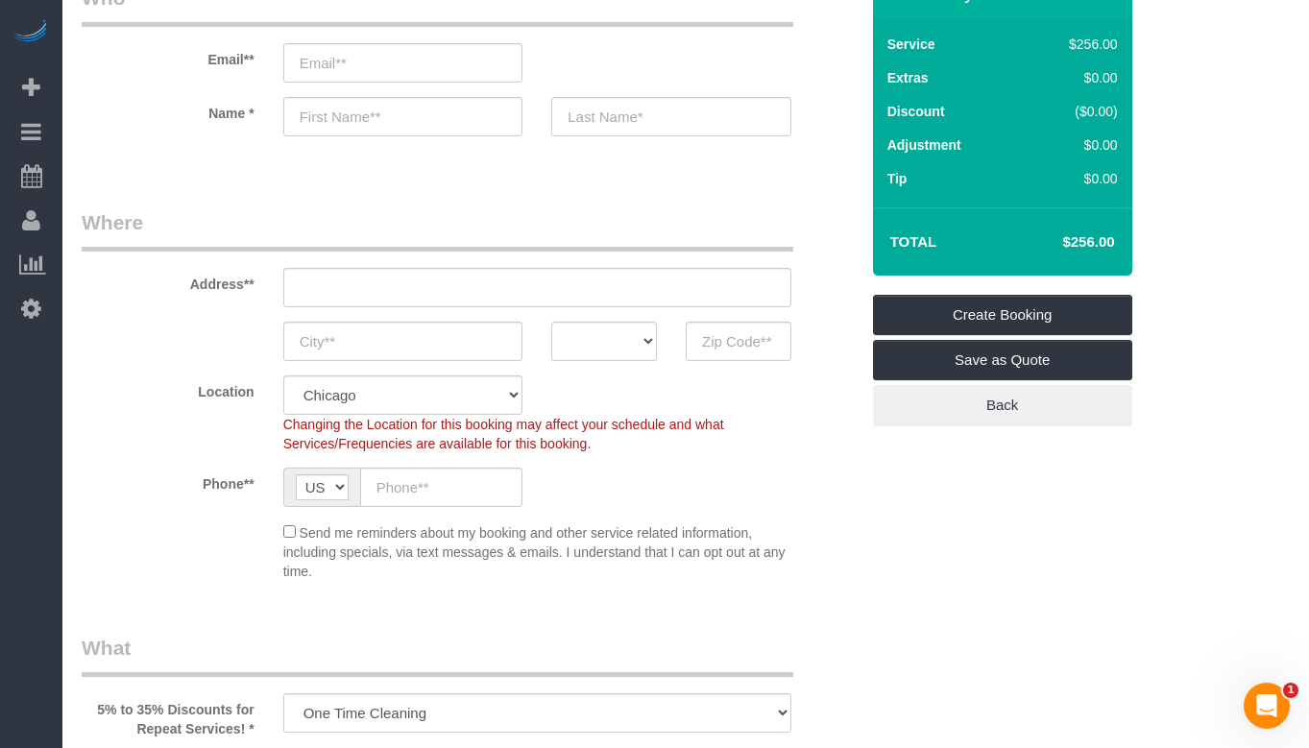
click at [815, 455] on sui-booking-location "Location Chicago Evanston Skokie Northwest Western Changing the Location for th…" at bounding box center [470, 478] width 777 height 206
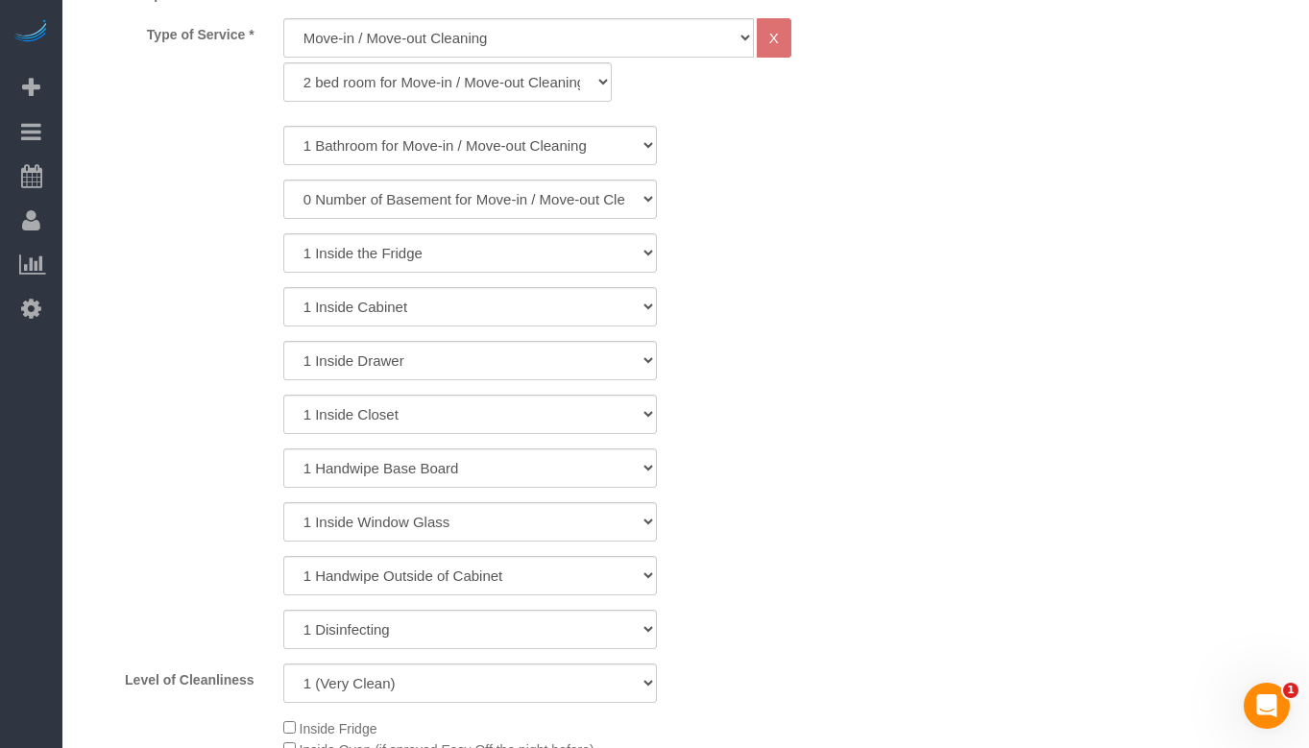
scroll to position [864, 0]
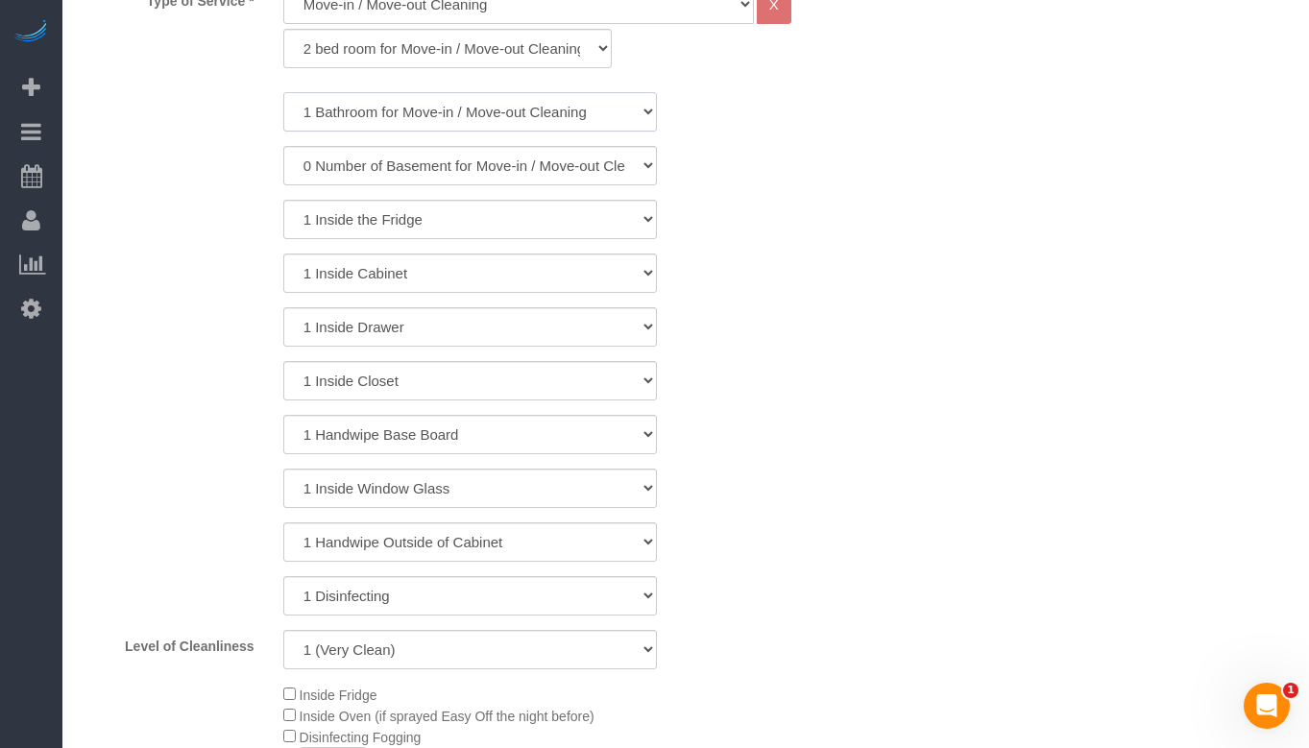
click at [465, 120] on select "1 Bathroom for Move-in / Move-out Cleaning 2 Bathroom for Move-in / Move-out Cl…" at bounding box center [470, 111] width 374 height 39
select select "2"
click at [283, 92] on select "1 Bathroom for Move-in / Move-out Cleaning 2 Bathroom for Move-in / Move-out Cl…" at bounding box center [470, 111] width 374 height 39
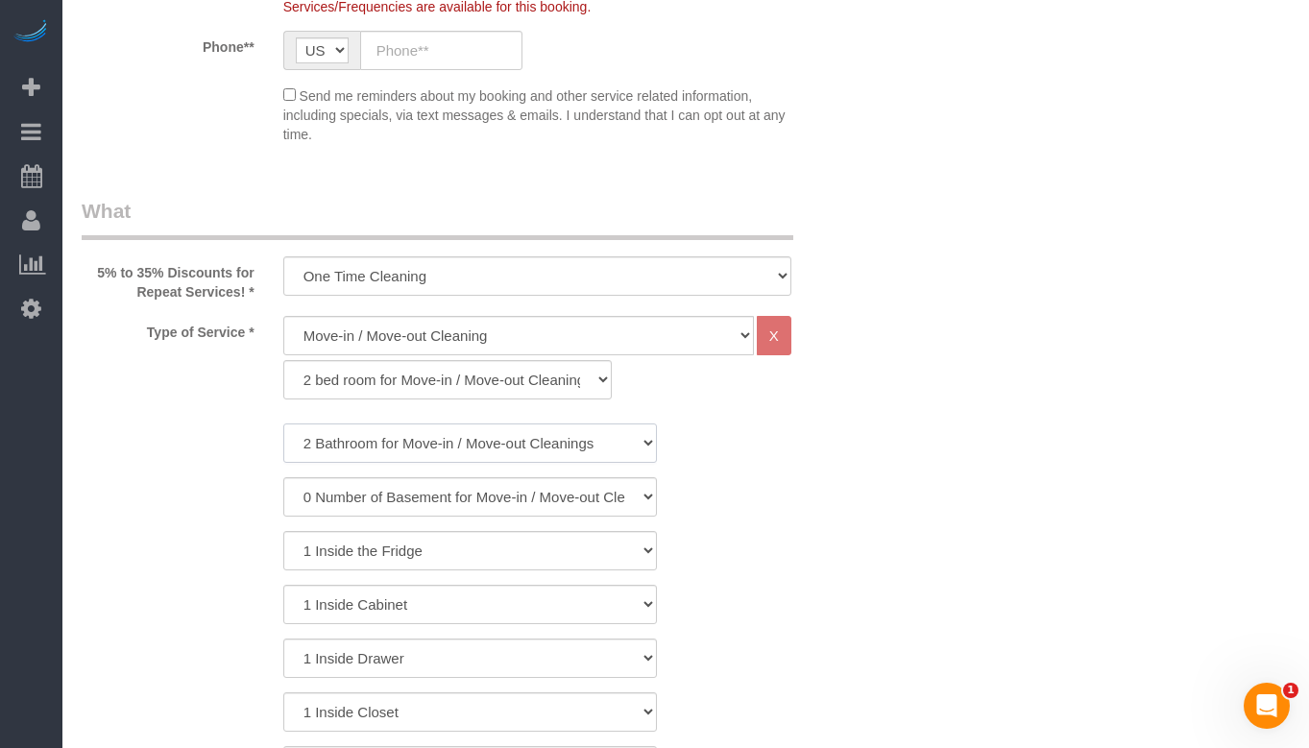
scroll to position [576, 0]
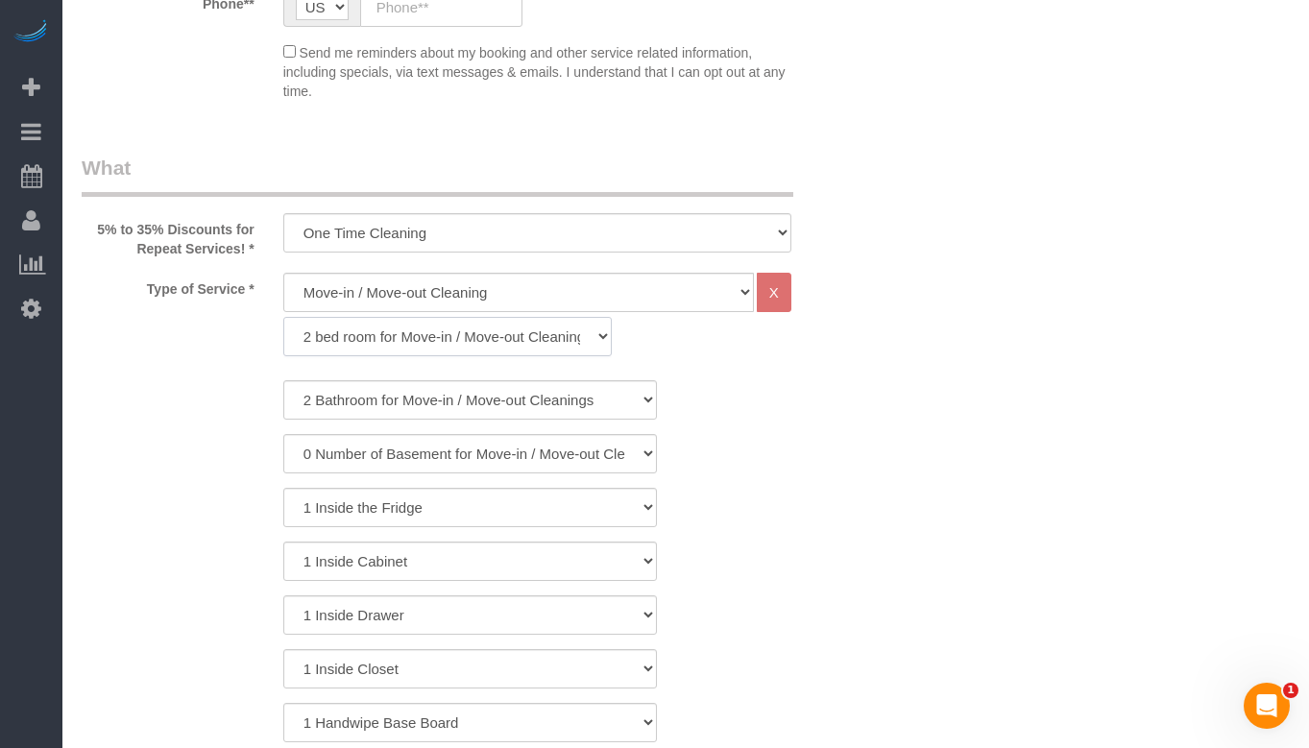
click at [506, 328] on select "1 bed room for Move-in / Move-out Cleaning (full scale) 2 bed room for Move-in …" at bounding box center [447, 336] width 329 height 39
select select "319"
click at [283, 317] on select "1 bed room for Move-in / Move-out Cleaning (full scale) 2 bed room for Move-in …" at bounding box center [447, 336] width 329 height 39
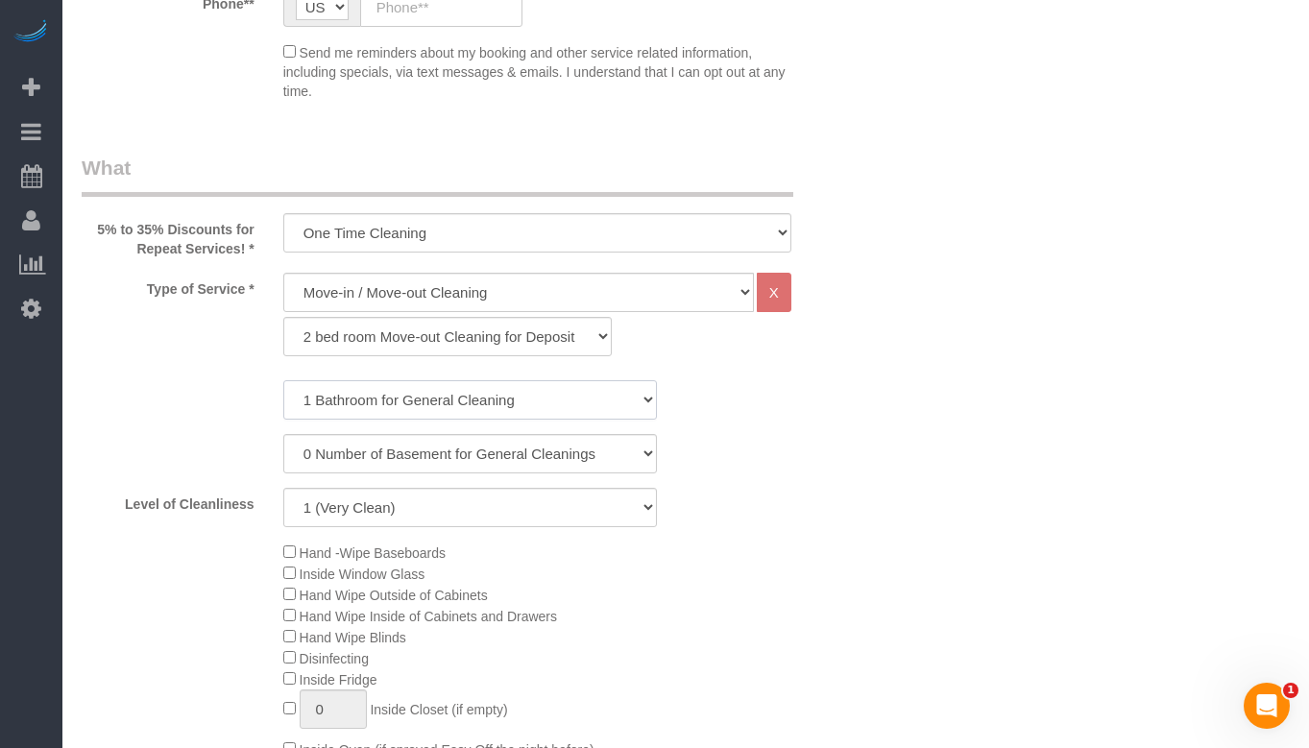
click at [603, 406] on select "1 Bathroom for General Cleaning 2 Bathroom for General Cleanings 3 Bathroom for…" at bounding box center [470, 399] width 374 height 39
select select "2"
click at [283, 380] on select "1 Bathroom for General Cleaning 2 Bathroom for General Cleanings 3 Bathroom for…" at bounding box center [470, 399] width 374 height 39
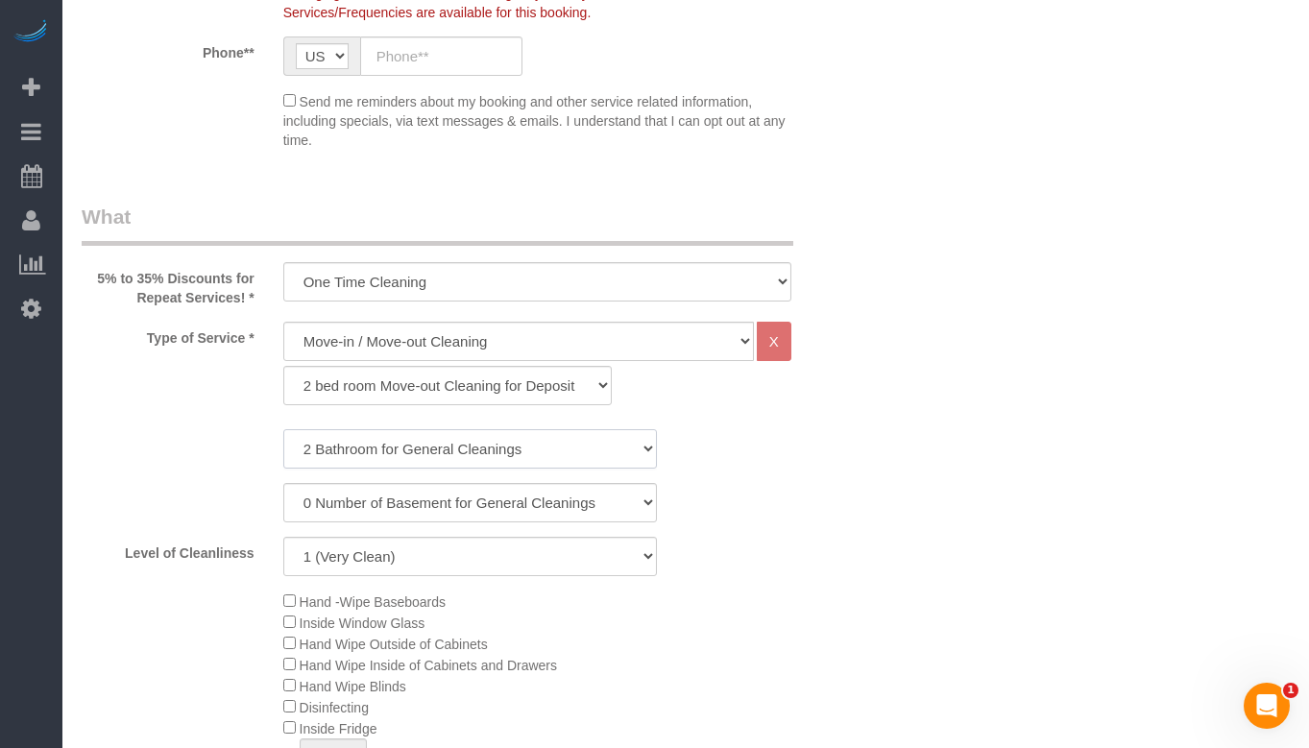
scroll to position [672, 0]
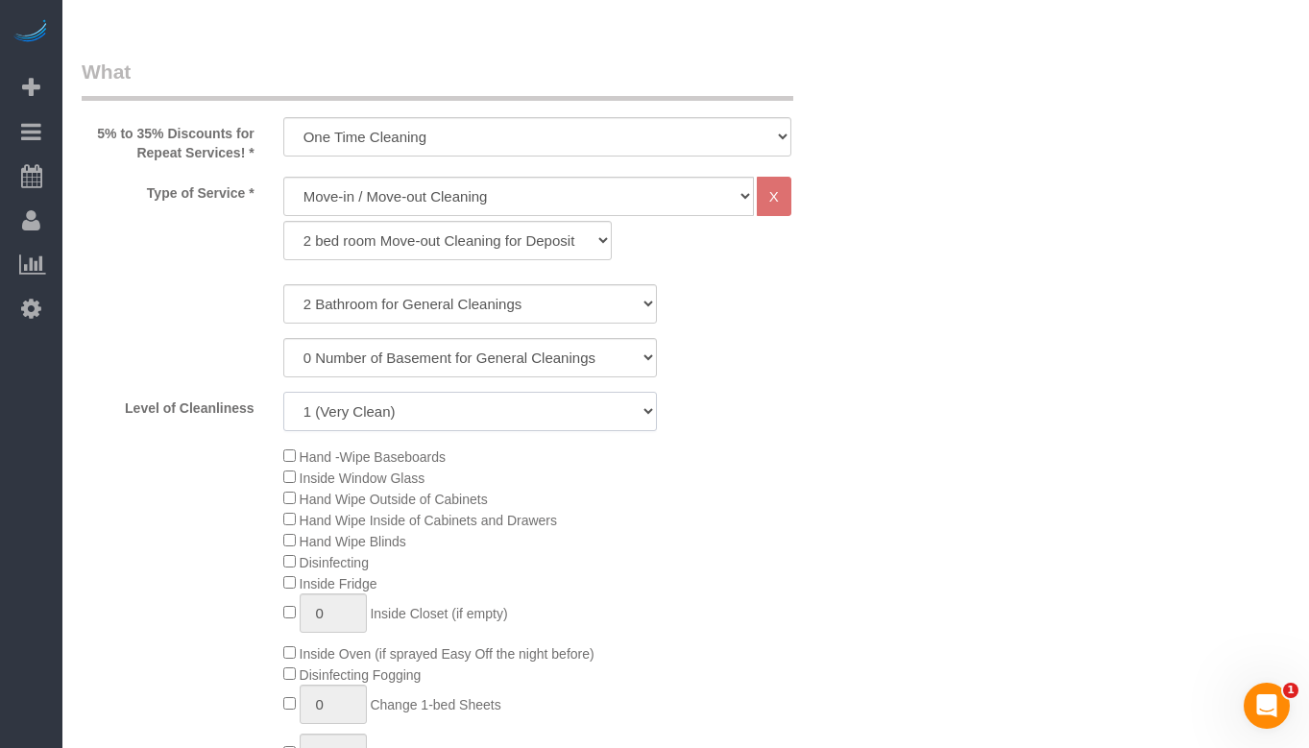
click at [520, 422] on select "1 (Very Clean) 2 3 4 5 (Average Condition) 6 7 8 9 10 (Extremely Dirty)" at bounding box center [470, 411] width 374 height 39
select select "5"
click at [283, 392] on select "1 (Very Clean) 2 3 4 5 (Average Condition) 6 7 8 9 10 (Extremely Dirty)" at bounding box center [470, 411] width 374 height 39
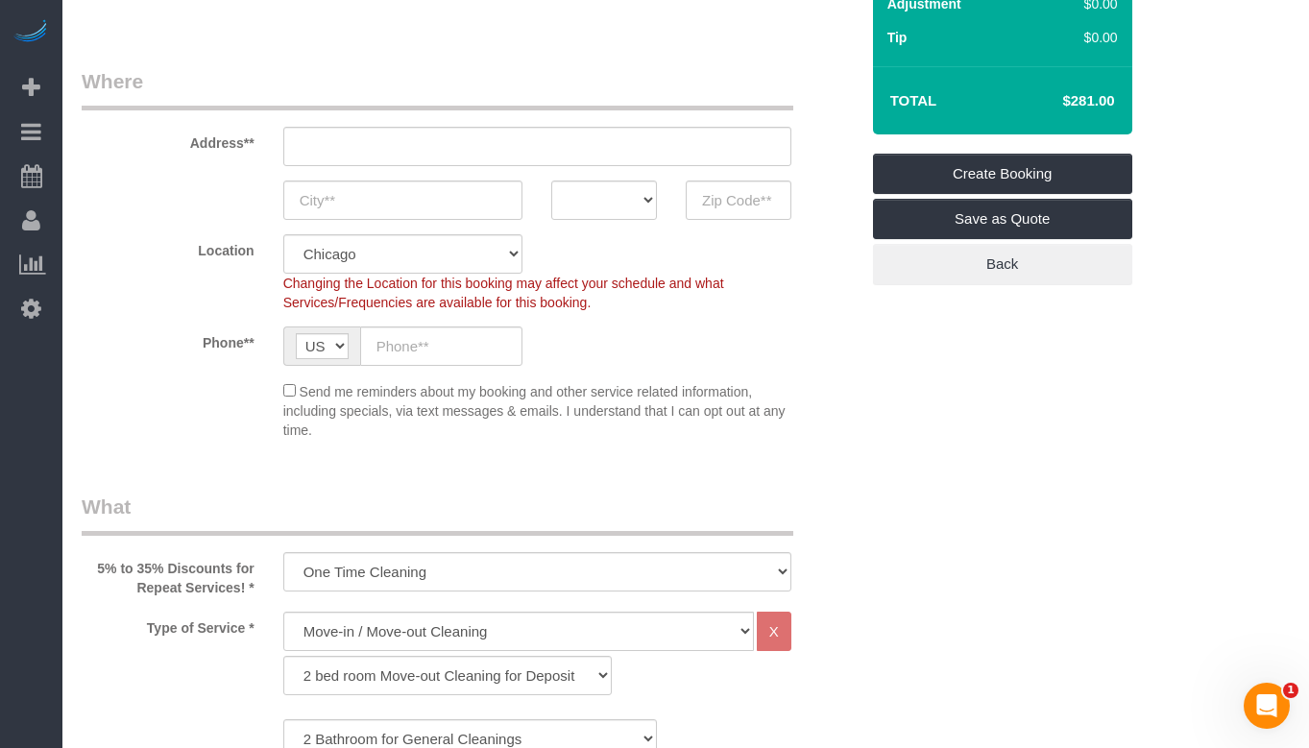
scroll to position [192, 0]
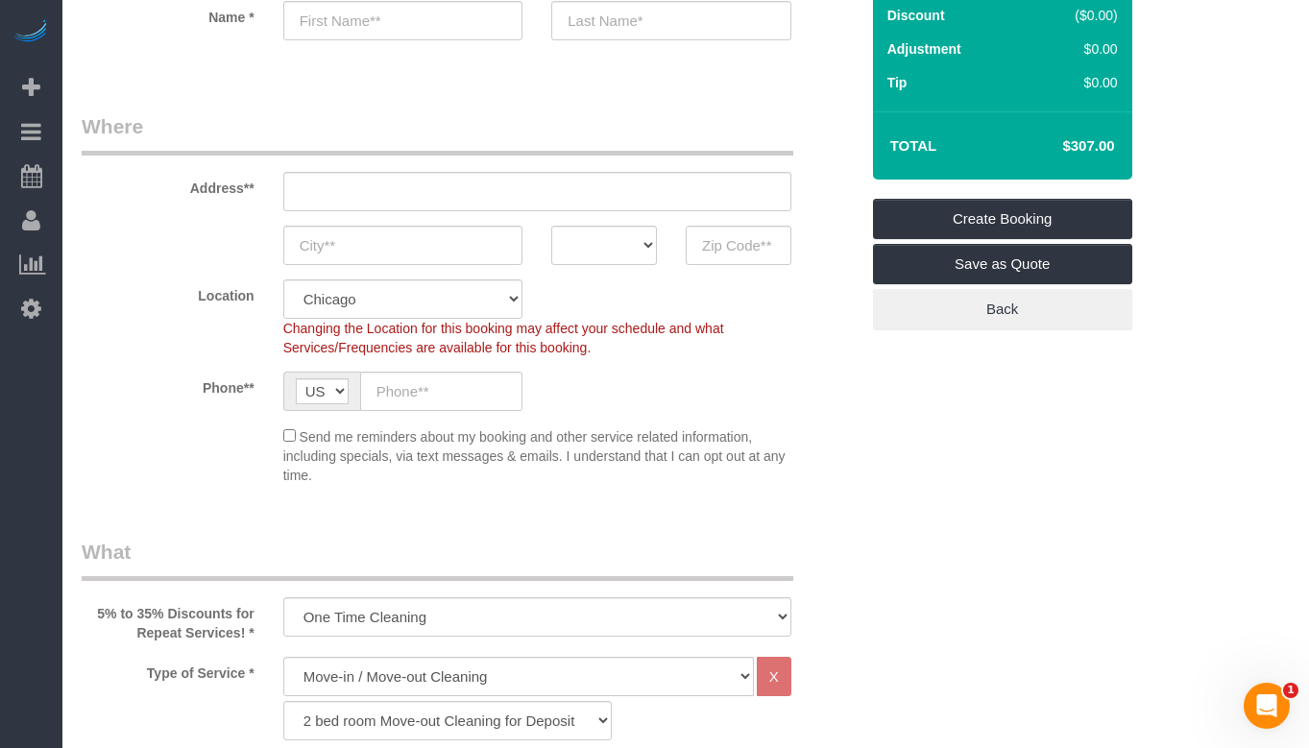
click at [864, 480] on div "Send me reminders about my booking and other service related information, inclu…" at bounding box center [470, 455] width 806 height 60
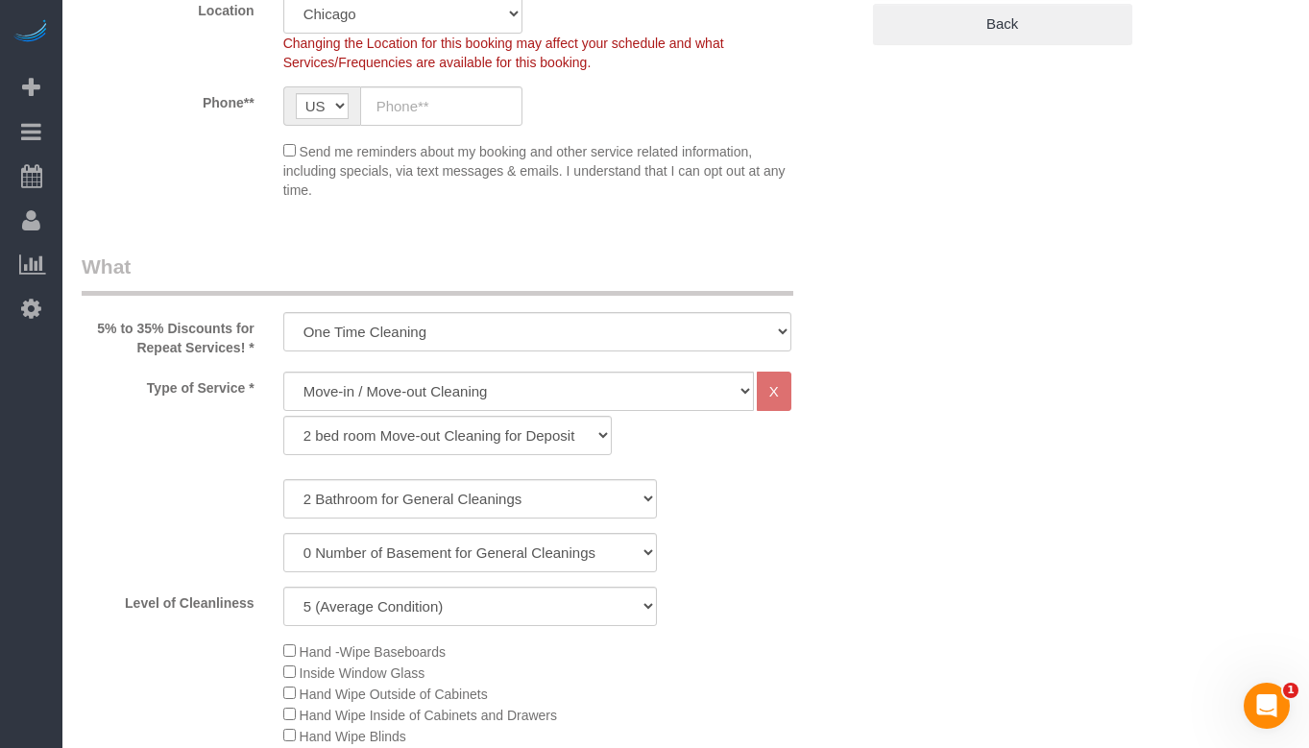
scroll to position [576, 0]
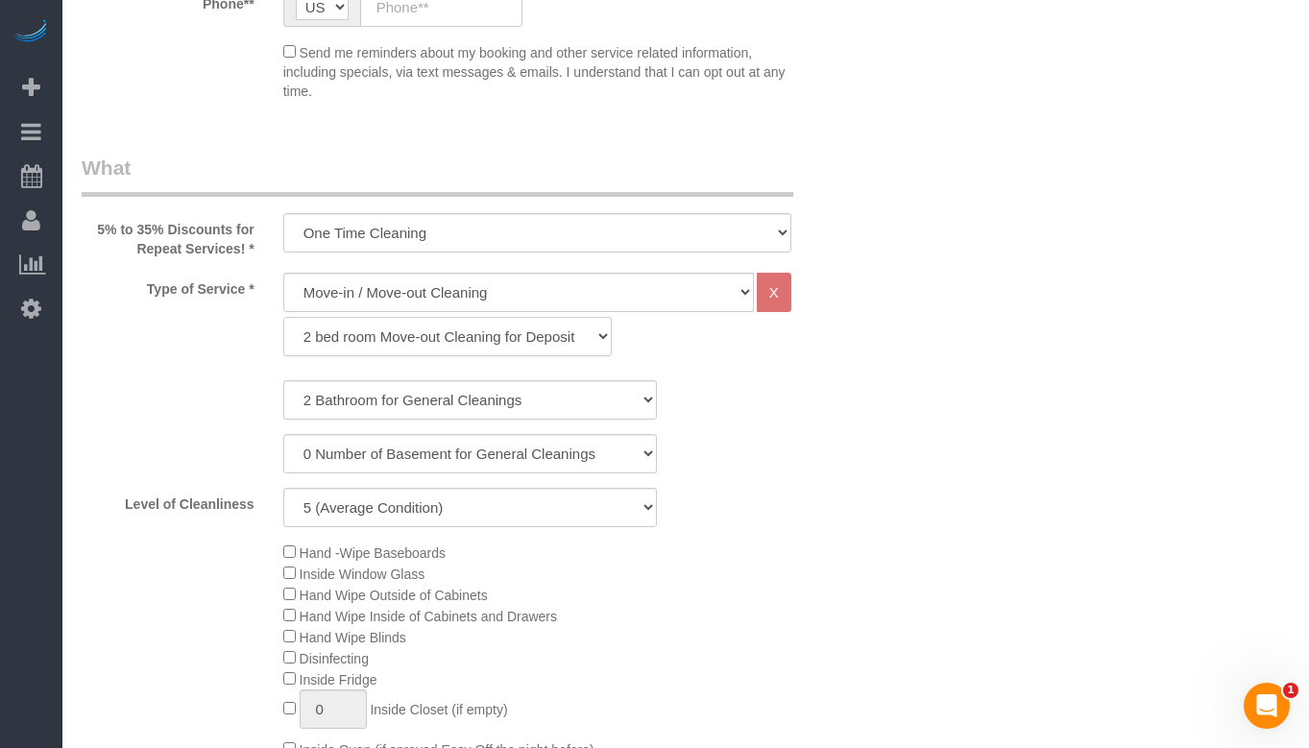
click at [472, 333] on select "1 bed room for Move-in / Move-out Cleaning (full scale) 2 bed room for Move-in …" at bounding box center [447, 336] width 329 height 39
select select "297"
click at [283, 317] on select "1 bed room for Move-in / Move-out Cleaning (full scale) 2 bed room for Move-in …" at bounding box center [447, 336] width 329 height 39
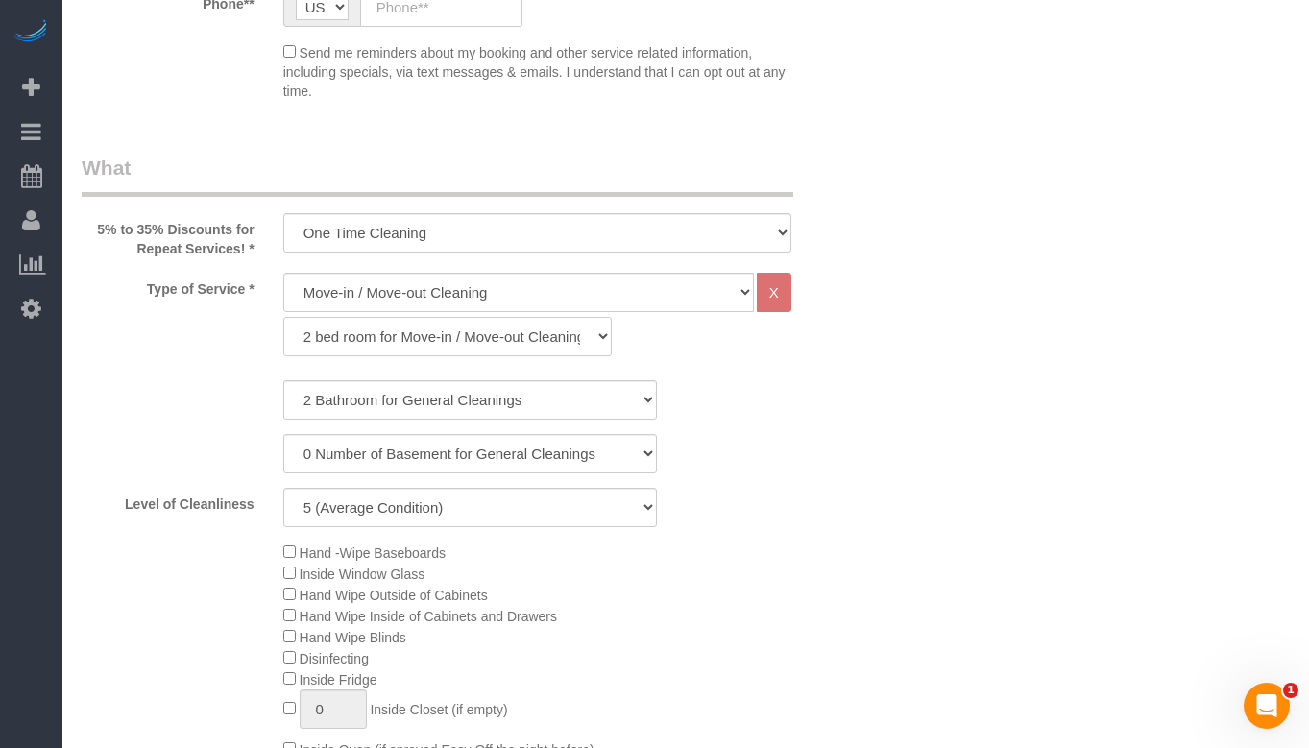
select select "5"
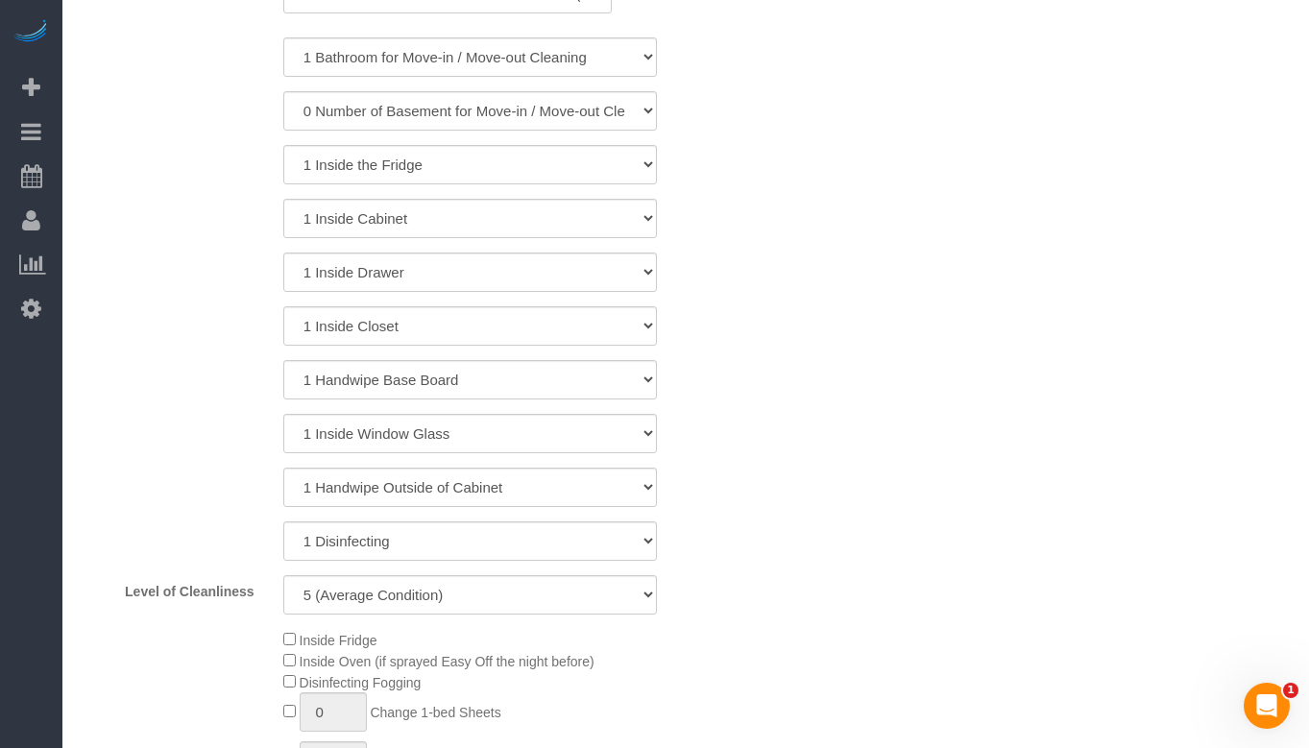
scroll to position [864, 0]
